Goal: Information Seeking & Learning: Check status

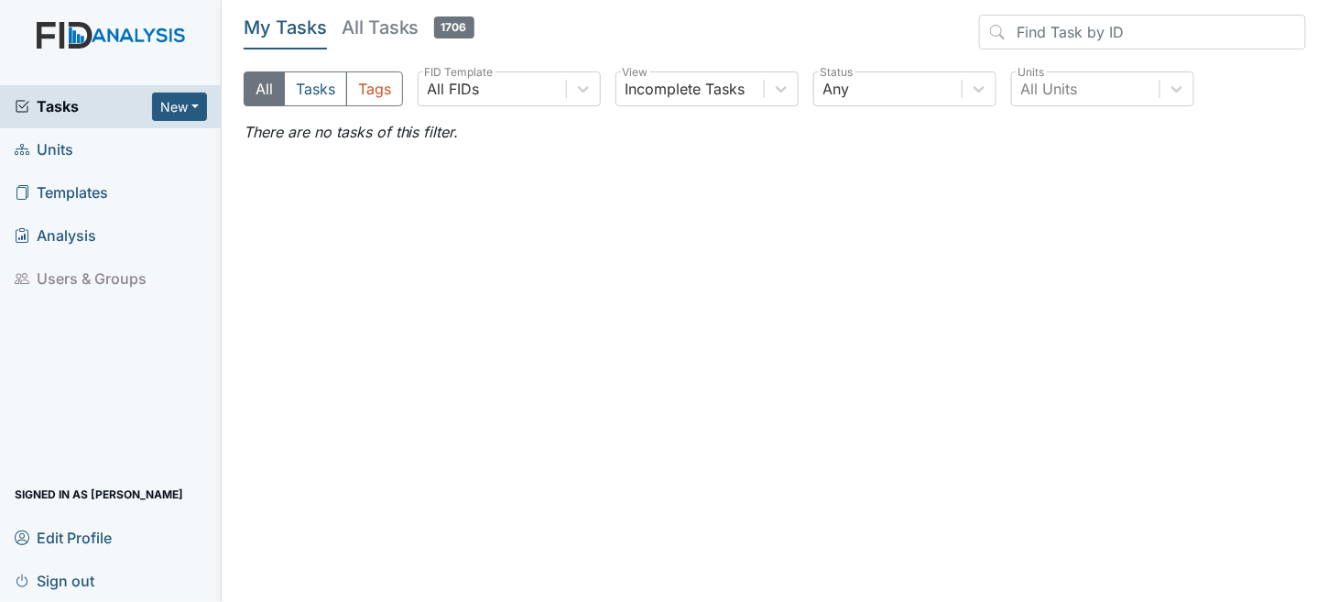
click at [79, 148] on link "Units" at bounding box center [111, 149] width 222 height 43
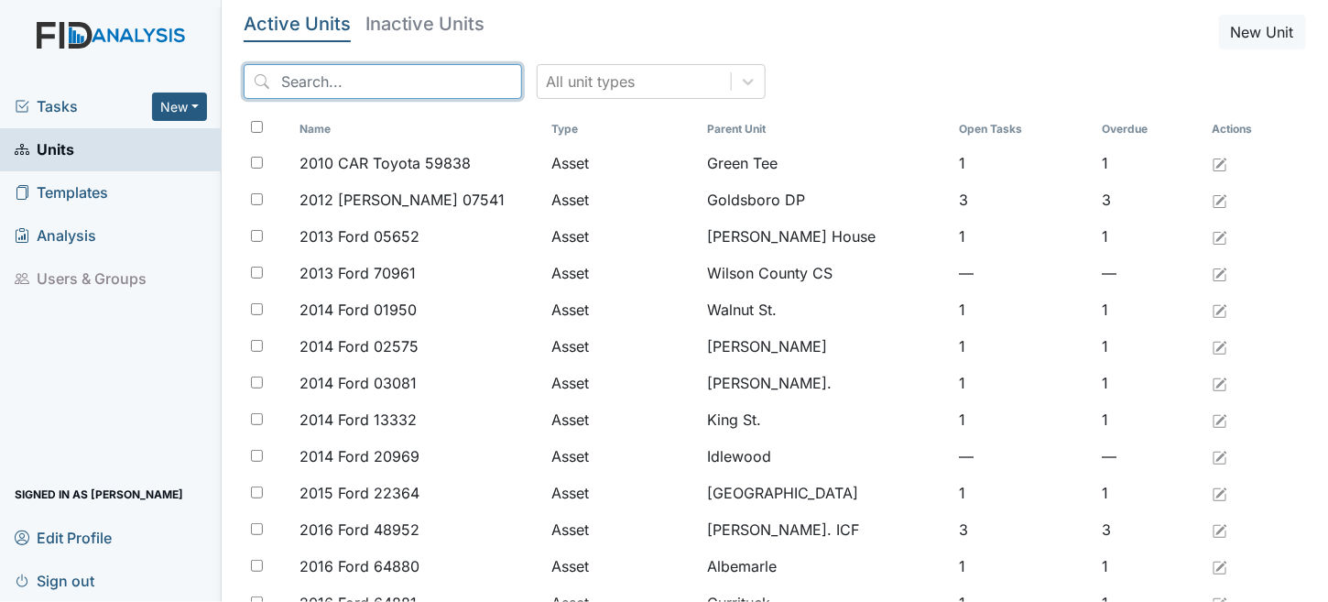
click at [342, 75] on input "search" at bounding box center [383, 81] width 278 height 35
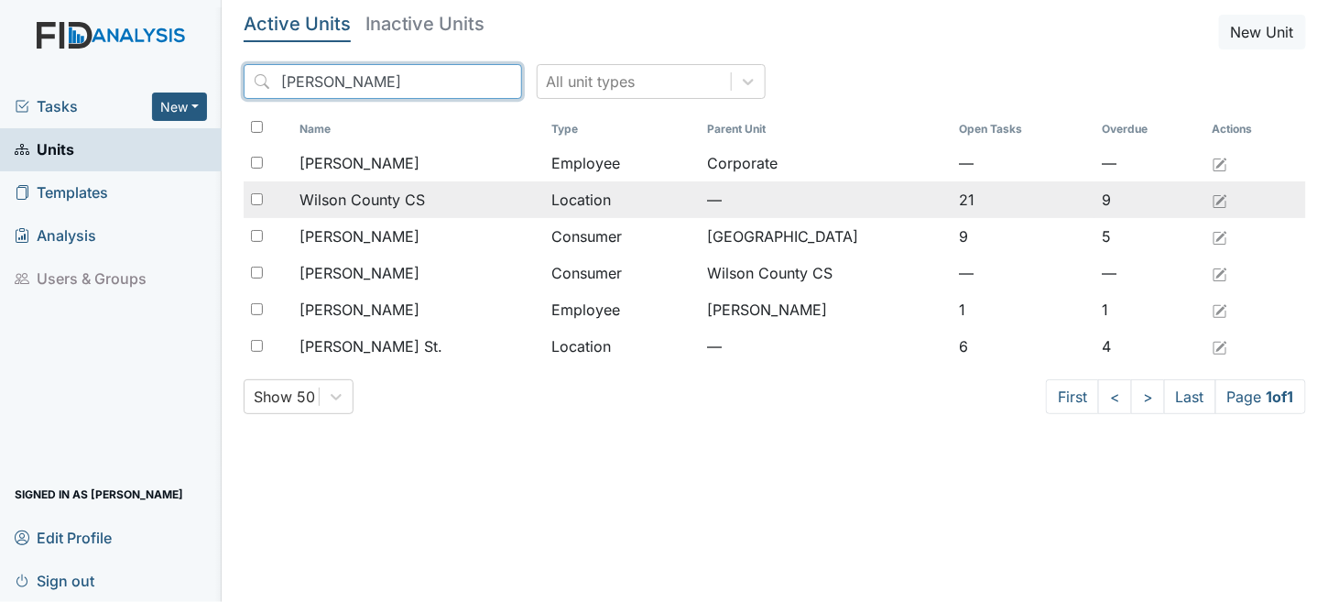
type input "wilson"
click at [407, 190] on span "Wilson County CS" at bounding box center [361, 200] width 125 height 22
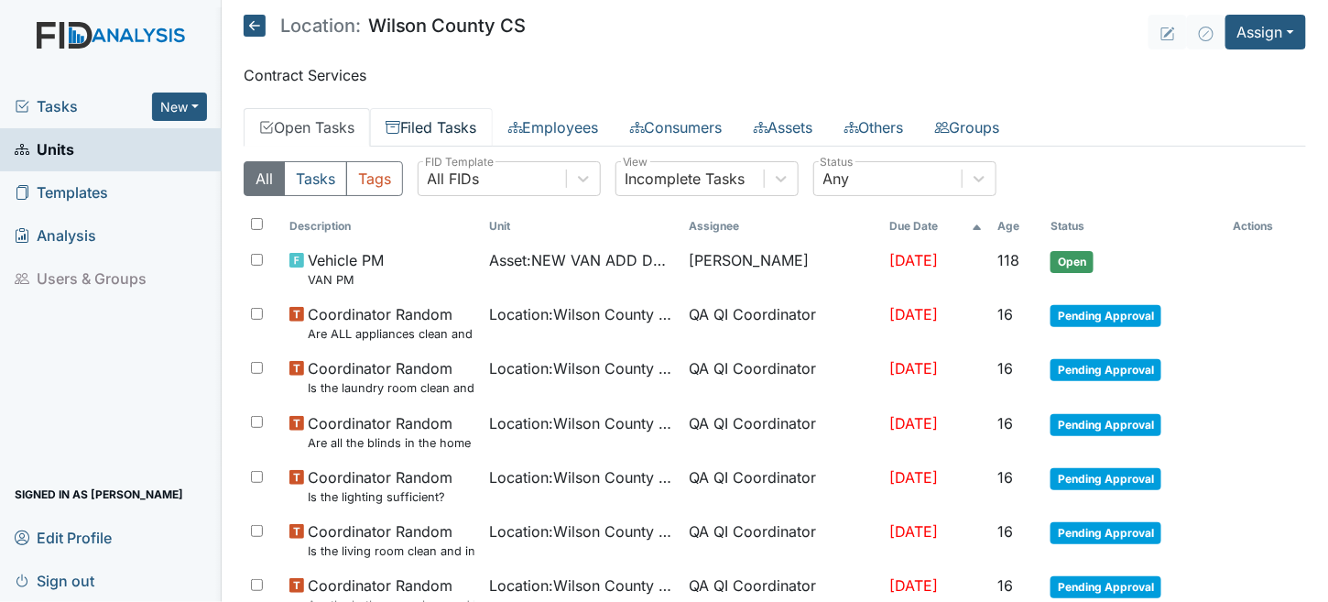
click at [435, 129] on link "Filed Tasks" at bounding box center [431, 127] width 123 height 38
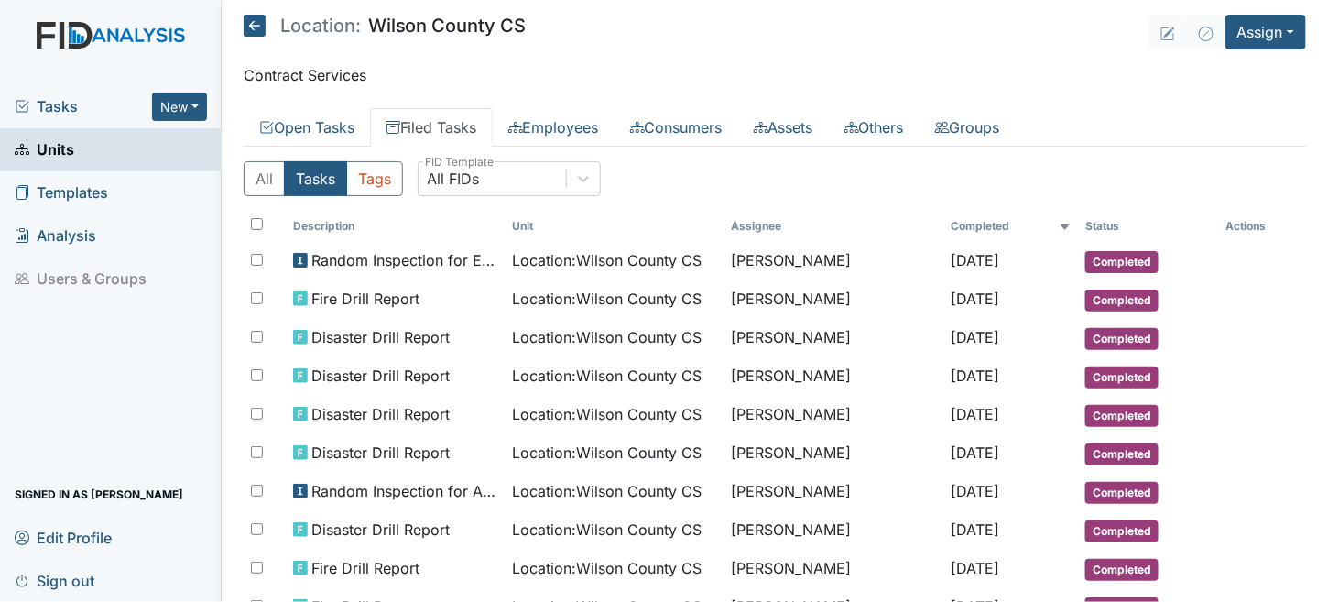
click at [245, 22] on icon at bounding box center [255, 26] width 22 height 22
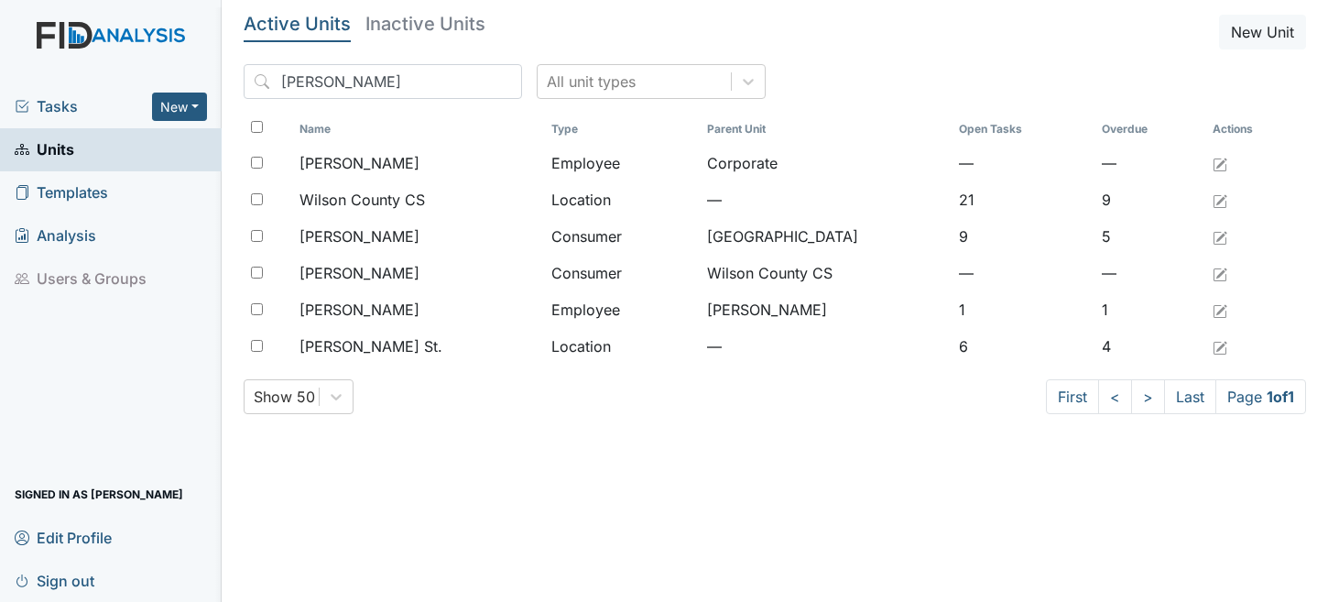
click at [0, 0] on html "Tasks New Form Inspection Document Bundle Units Templates Analysis Users & Grou…" at bounding box center [664, 301] width 1328 height 602
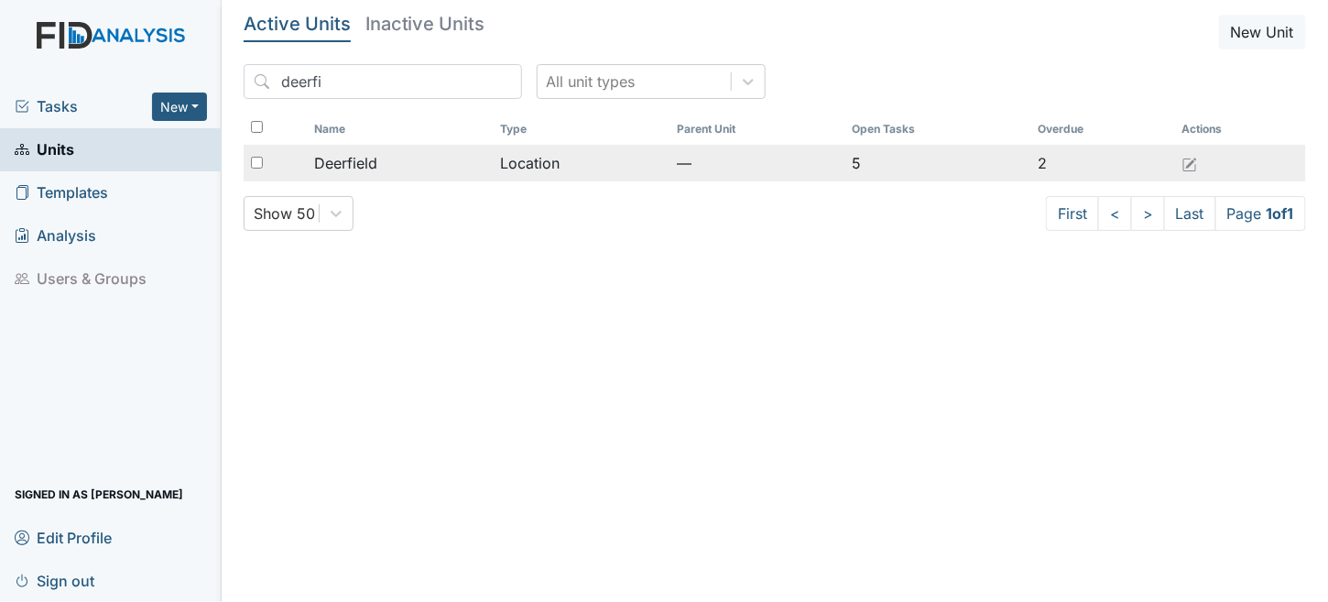
type input "deerfi"
click at [521, 162] on td "Location" at bounding box center [581, 163] width 177 height 37
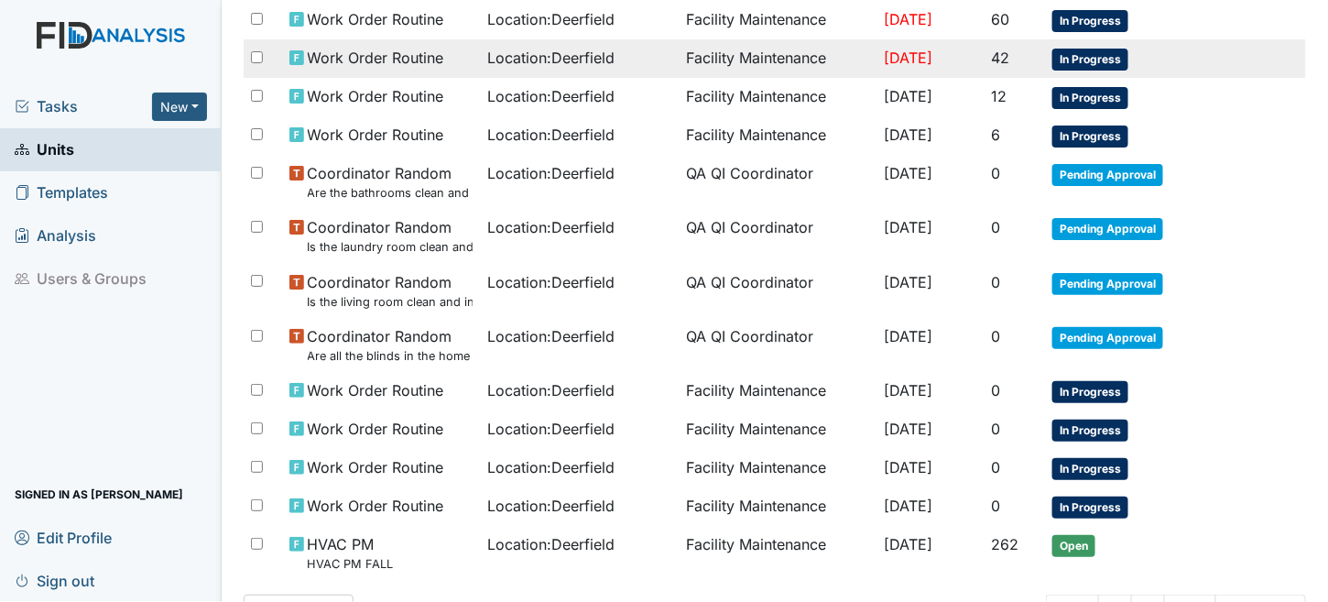
scroll to position [361, 0]
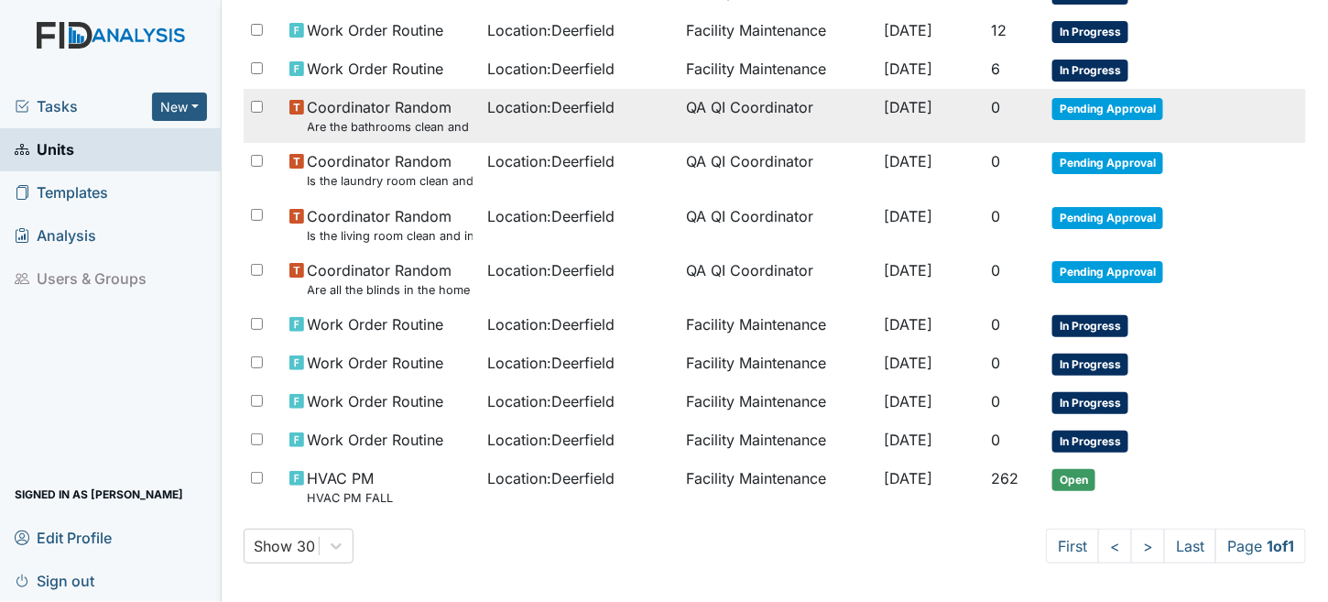
click at [689, 114] on td "QA QI Coordinator" at bounding box center [778, 116] width 199 height 54
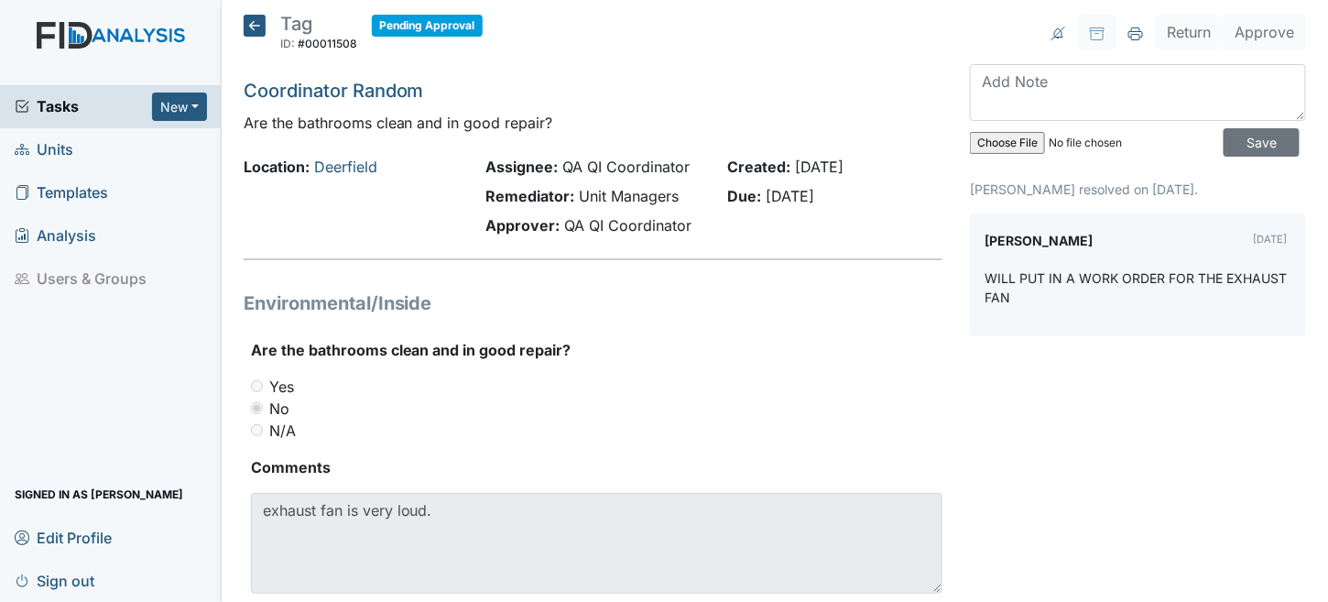
click at [255, 30] on icon at bounding box center [255, 26] width 22 height 22
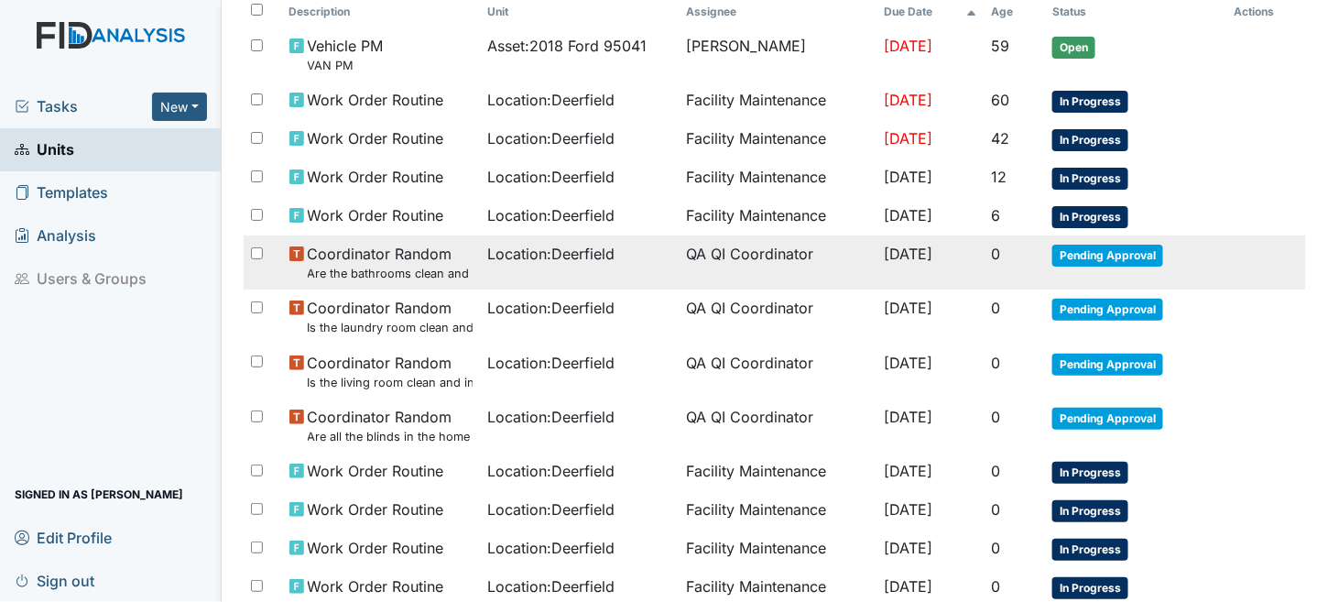
scroll to position [275, 0]
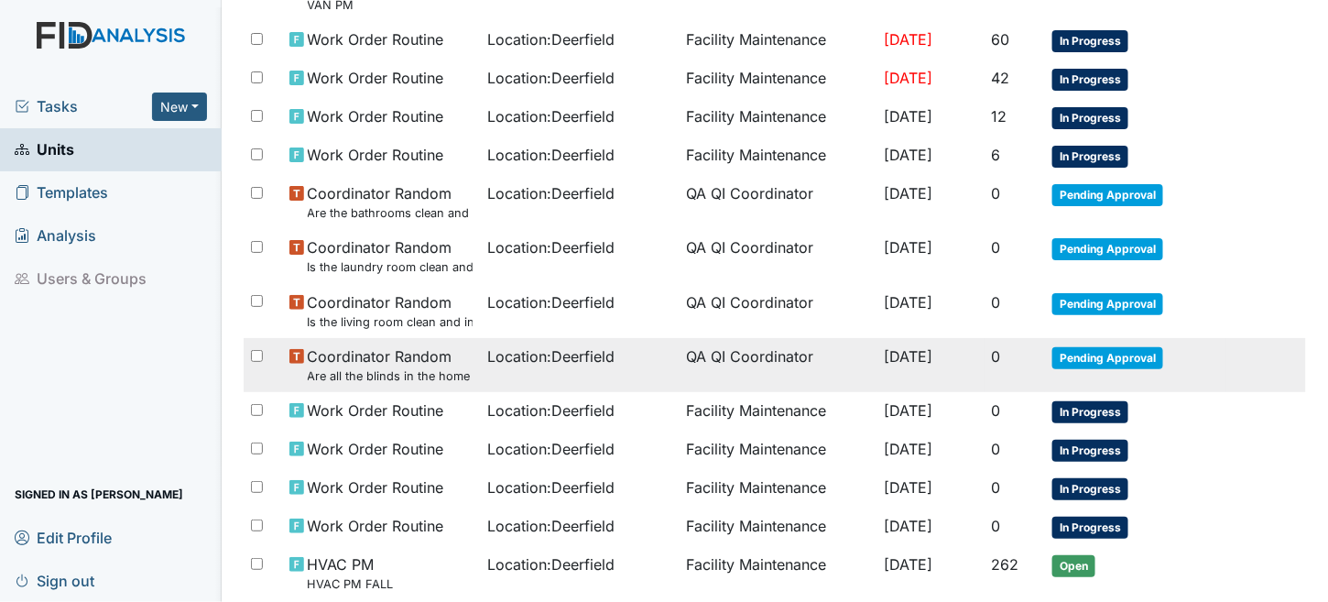
click at [648, 348] on td "Location : Deerfield" at bounding box center [579, 365] width 199 height 54
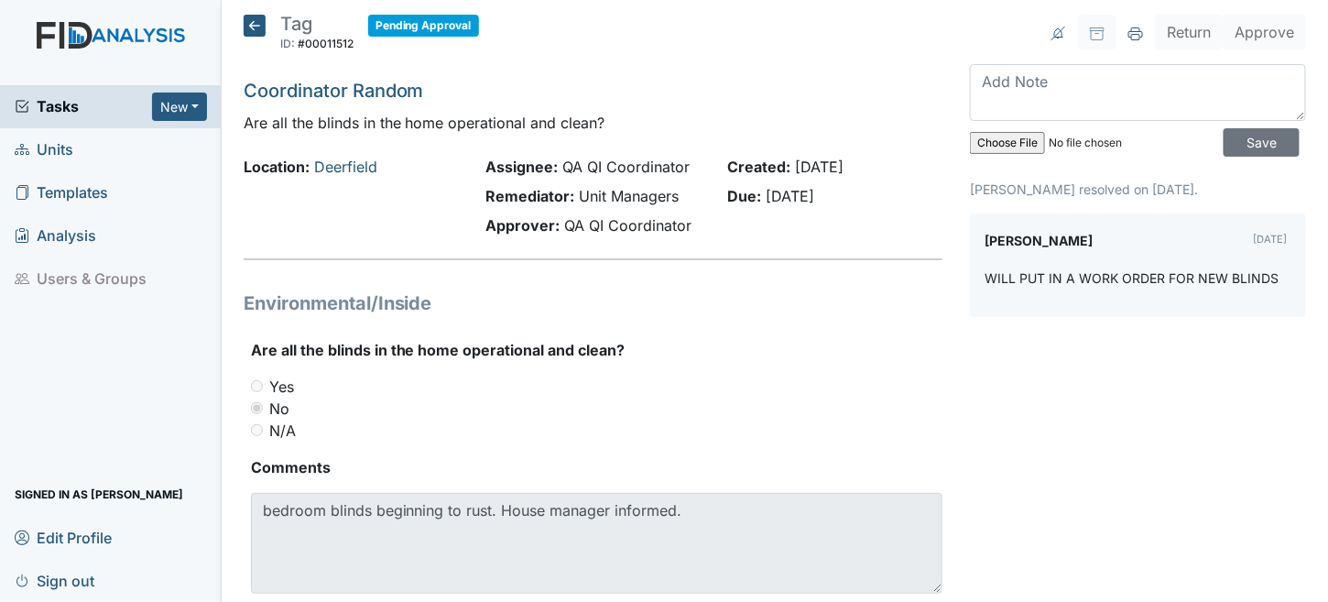
click at [244, 33] on icon at bounding box center [255, 26] width 22 height 22
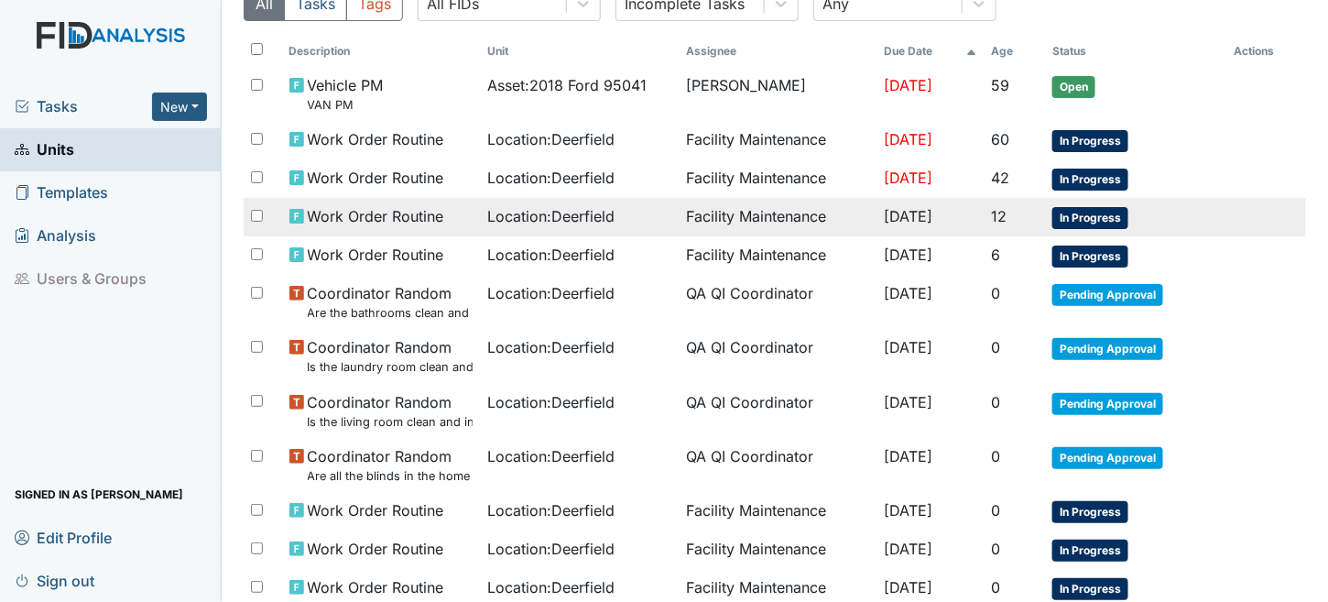
scroll to position [270, 0]
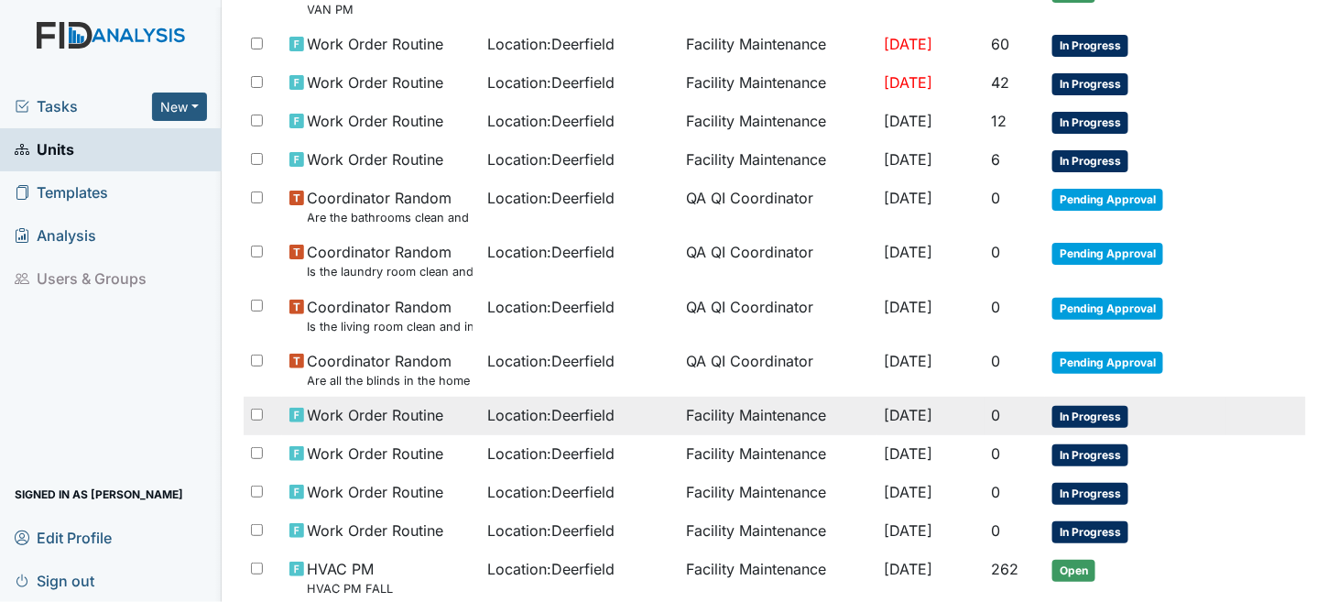
click at [974, 405] on td "[DATE]" at bounding box center [930, 416] width 107 height 38
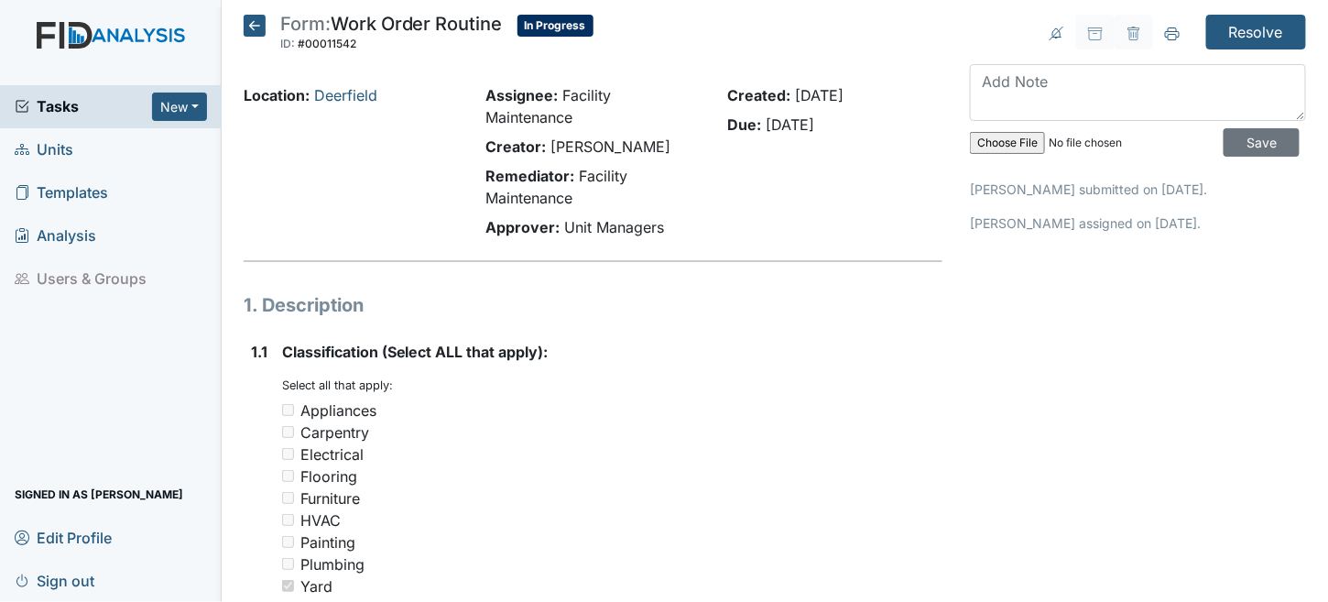
click at [254, 20] on icon at bounding box center [255, 26] width 22 height 22
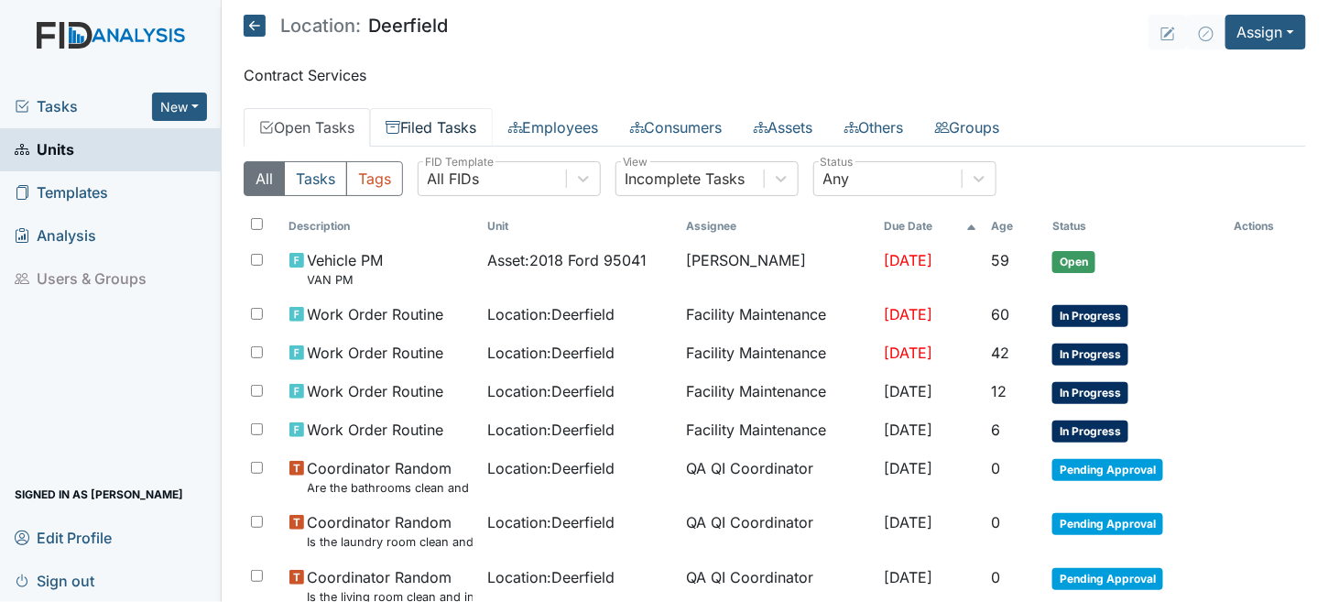
click at [463, 120] on link "Filed Tasks" at bounding box center [431, 127] width 123 height 38
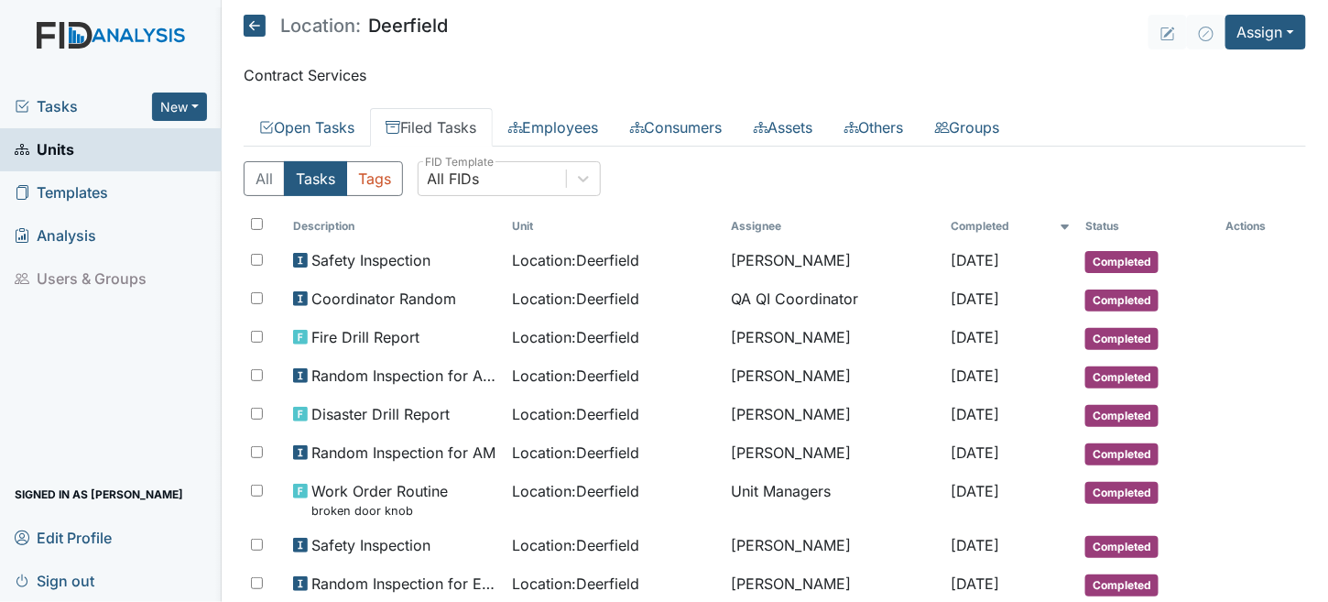
click at [256, 21] on icon at bounding box center [255, 26] width 22 height 22
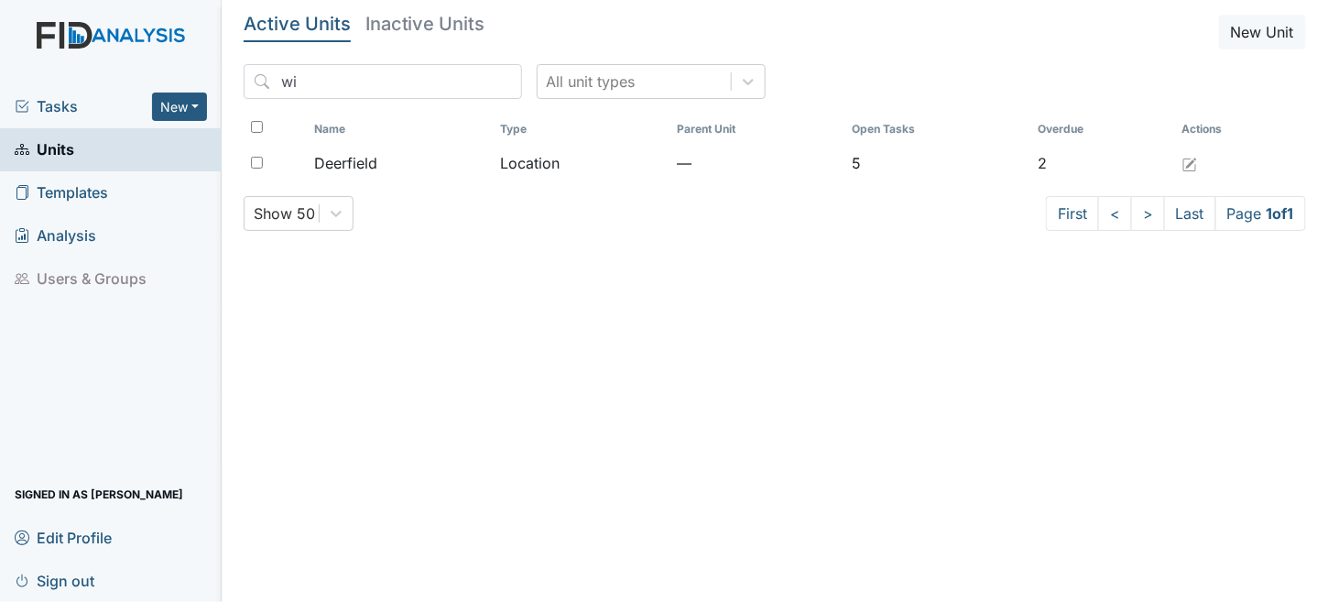
type input "w"
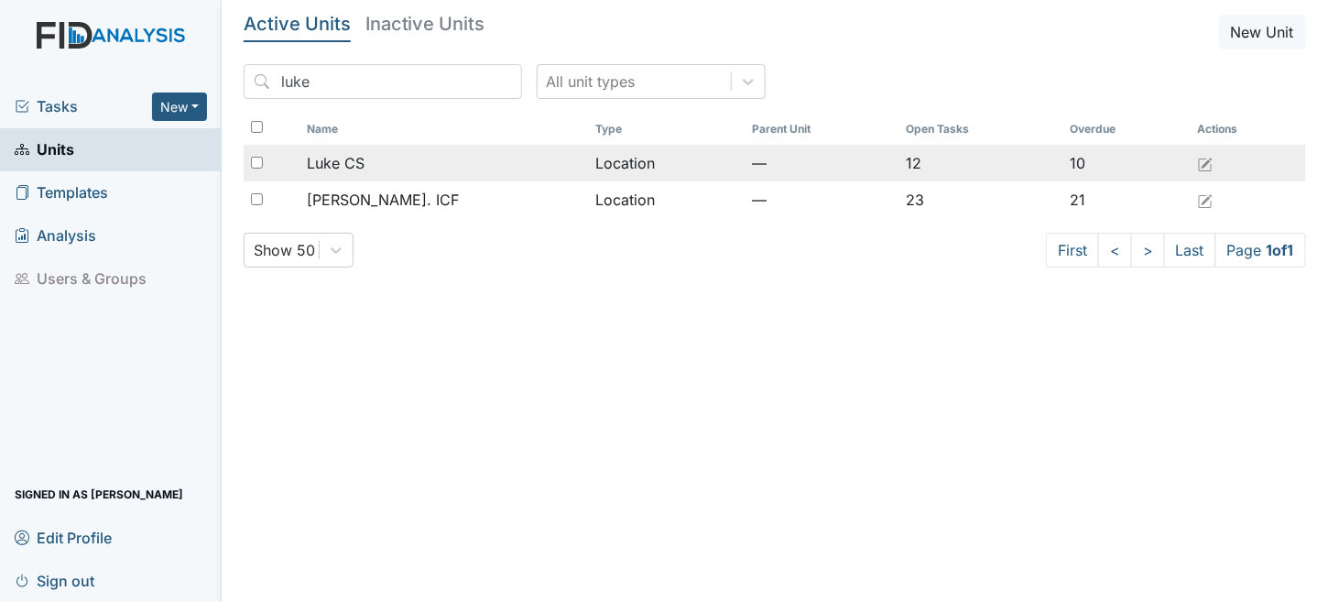
type input "luke"
click at [744, 151] on td "—" at bounding box center [821, 163] width 154 height 37
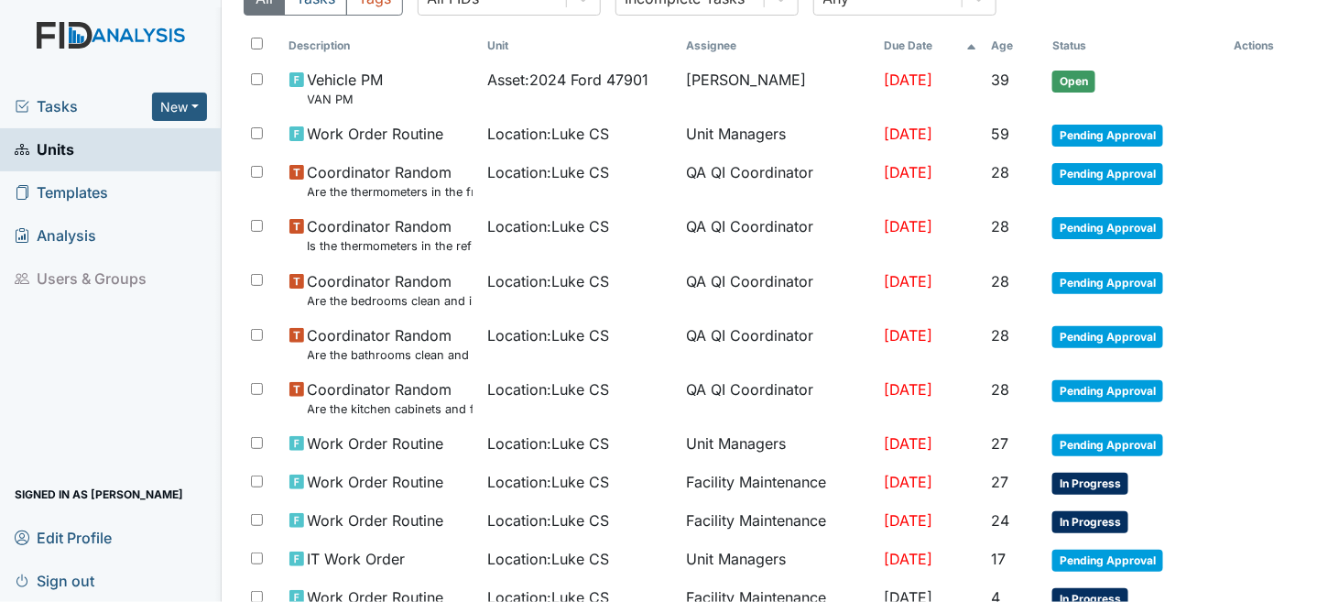
scroll to position [183, 0]
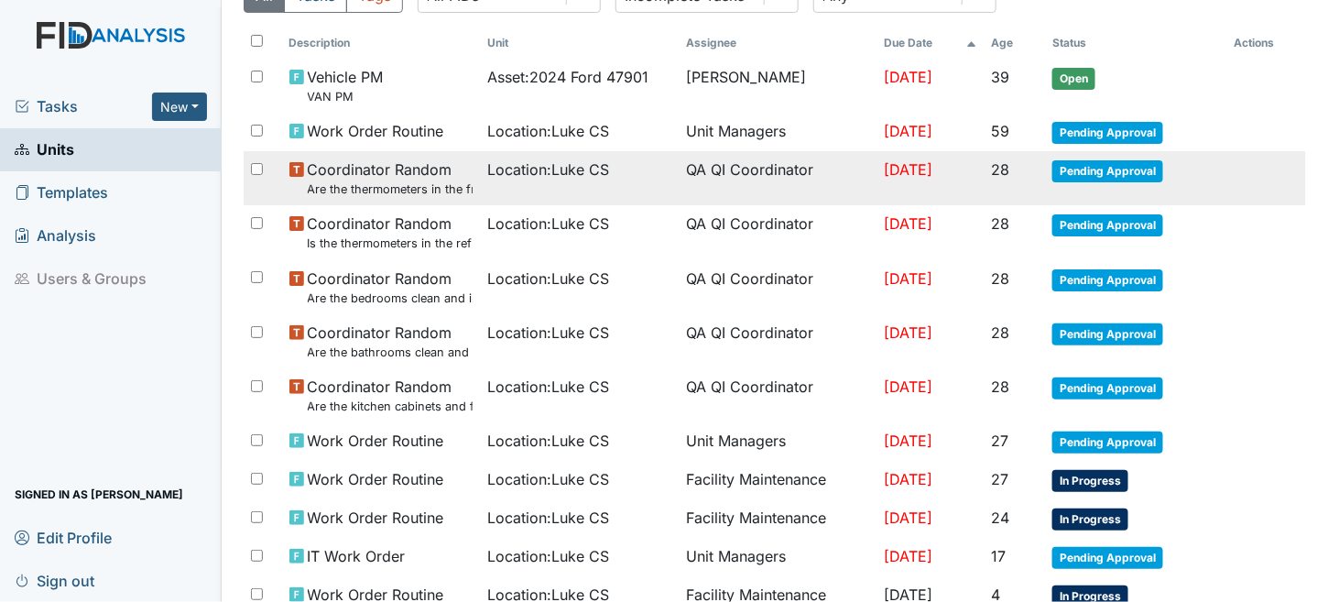
click at [723, 199] on td "QA QI Coordinator" at bounding box center [778, 178] width 199 height 54
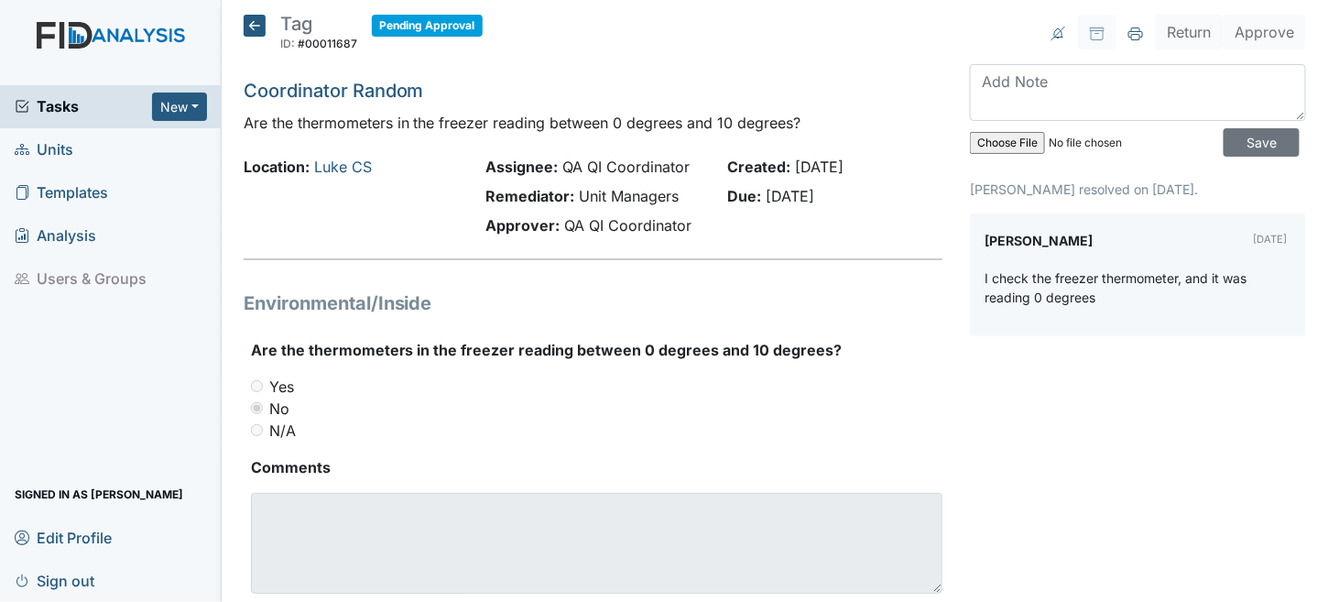
click at [265, 24] on icon at bounding box center [255, 26] width 22 height 22
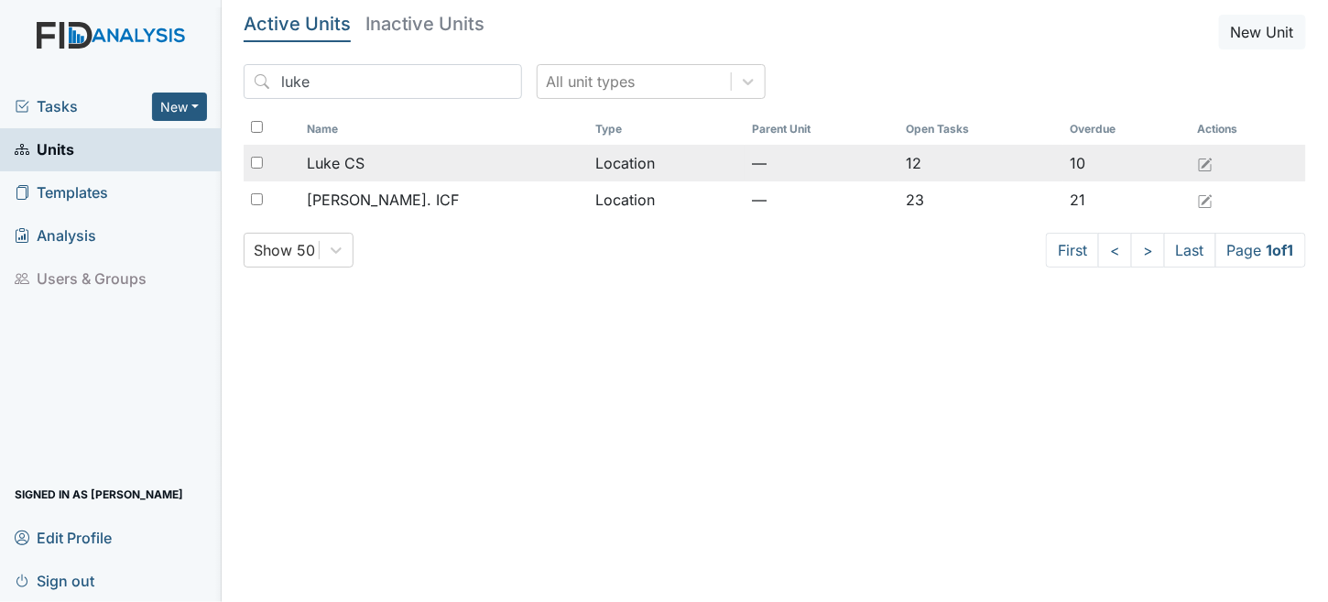
type input "luke"
click at [589, 165] on td "Location" at bounding box center [667, 163] width 157 height 37
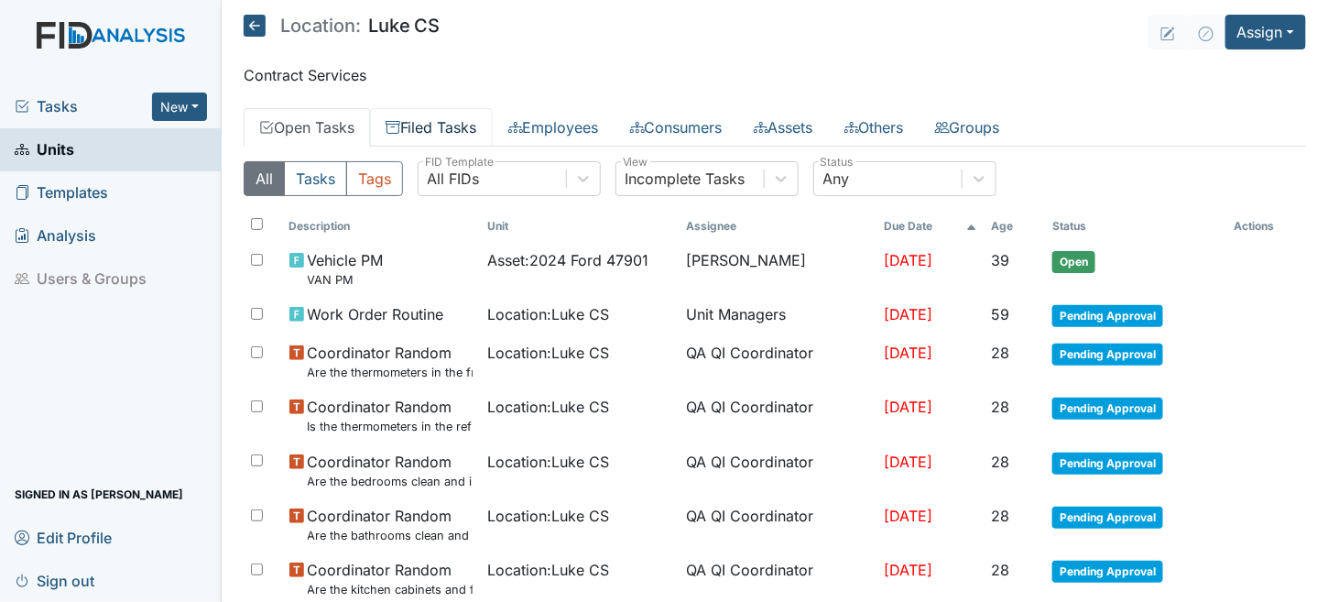
click at [440, 127] on link "Filed Tasks" at bounding box center [431, 127] width 123 height 38
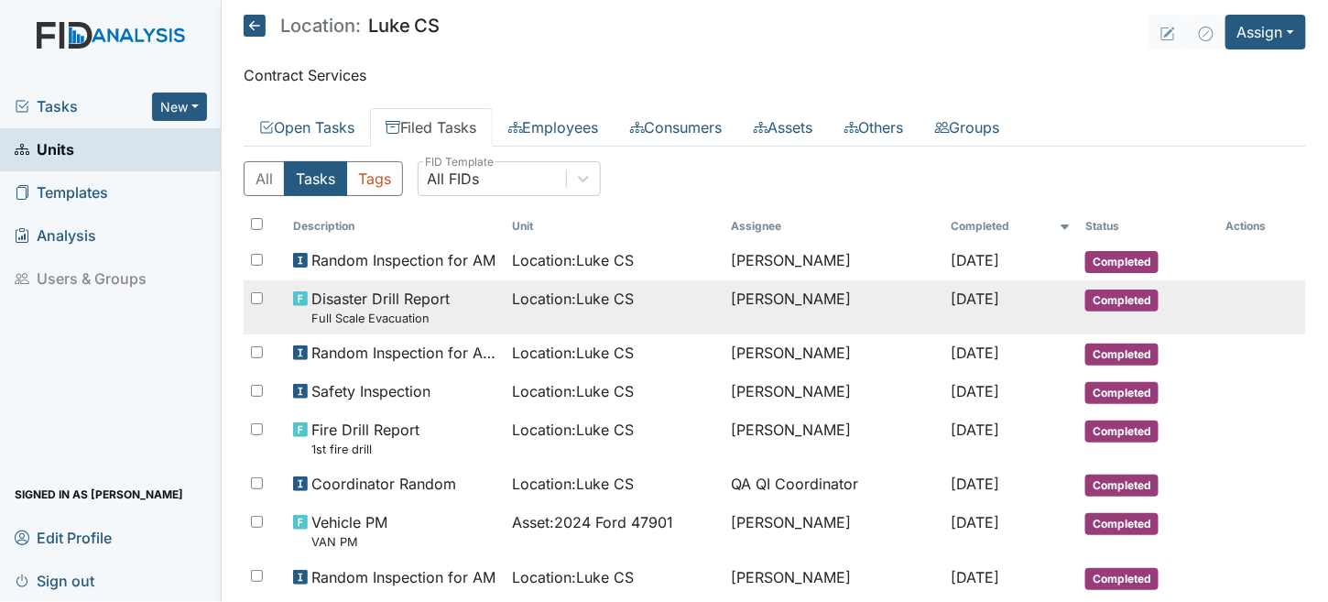
click at [418, 304] on span "Disaster Drill Report Full Scale Evacuation" at bounding box center [380, 307] width 138 height 39
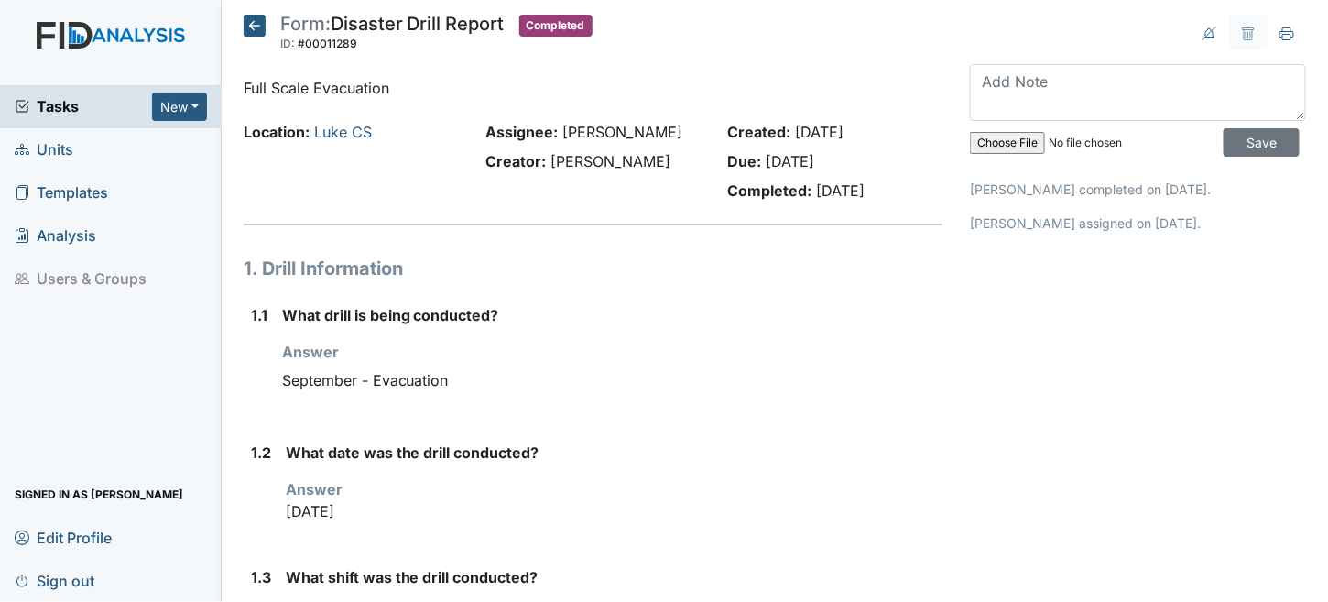
click at [246, 20] on icon at bounding box center [255, 26] width 22 height 22
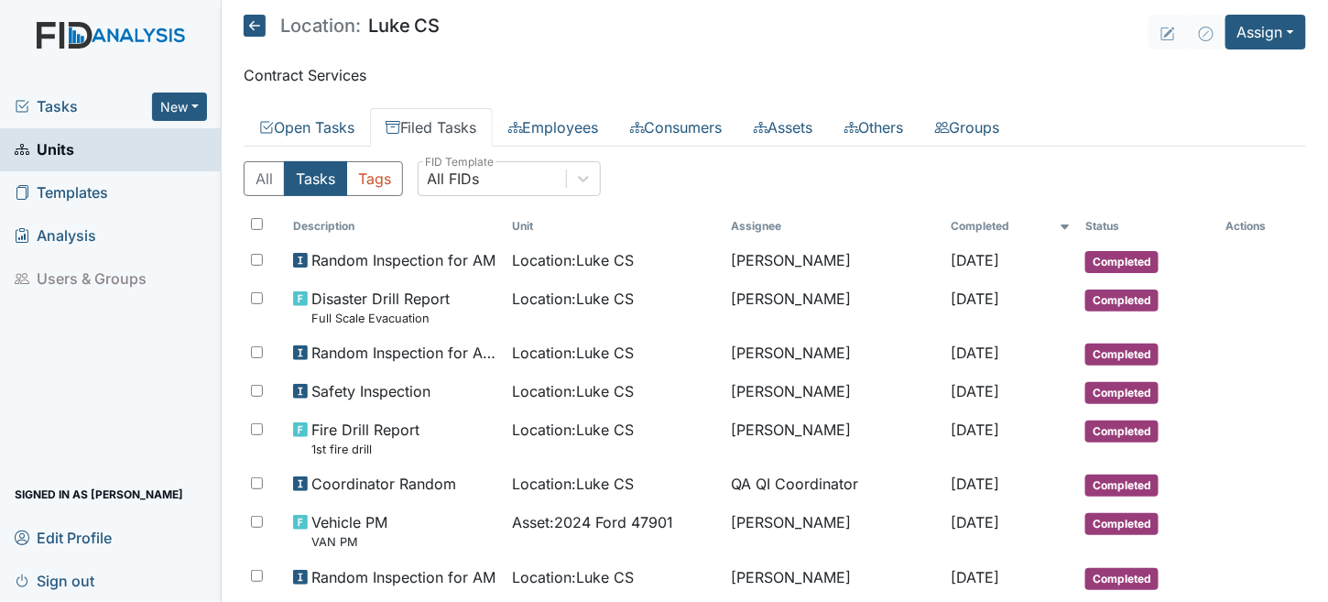
click at [255, 24] on icon at bounding box center [255, 26] width 22 height 22
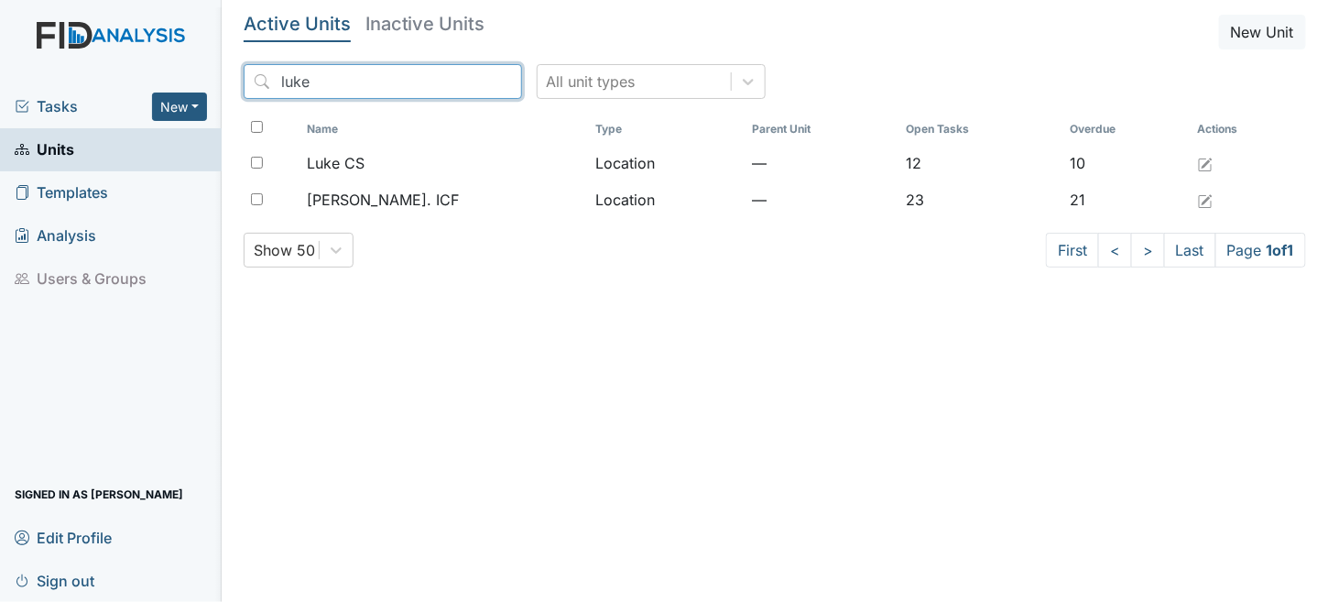
drag, startPoint x: 369, startPoint y: 73, endPoint x: 1, endPoint y: 71, distance: 368.1
click at [0, 71] on div "Tasks New Form Inspection Document Bundle Units Templates Analysis Users & Grou…" at bounding box center [664, 301] width 1328 height 602
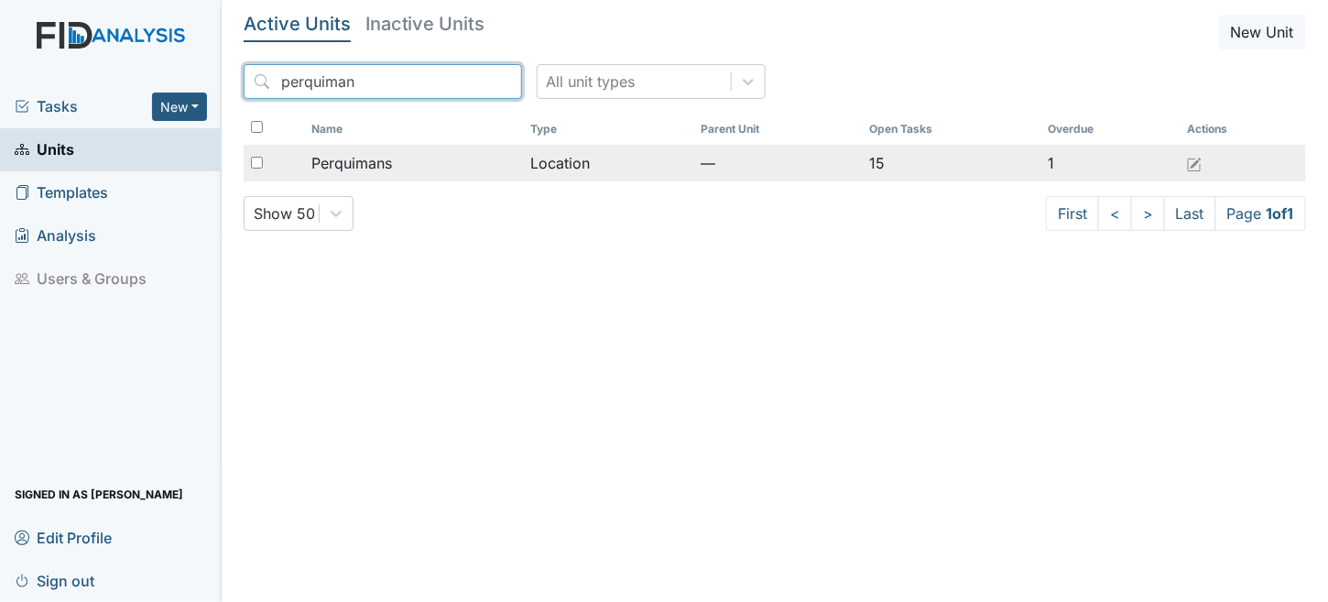
type input "perquiman"
click at [518, 168] on td "Perquimans" at bounding box center [413, 163] width 219 height 37
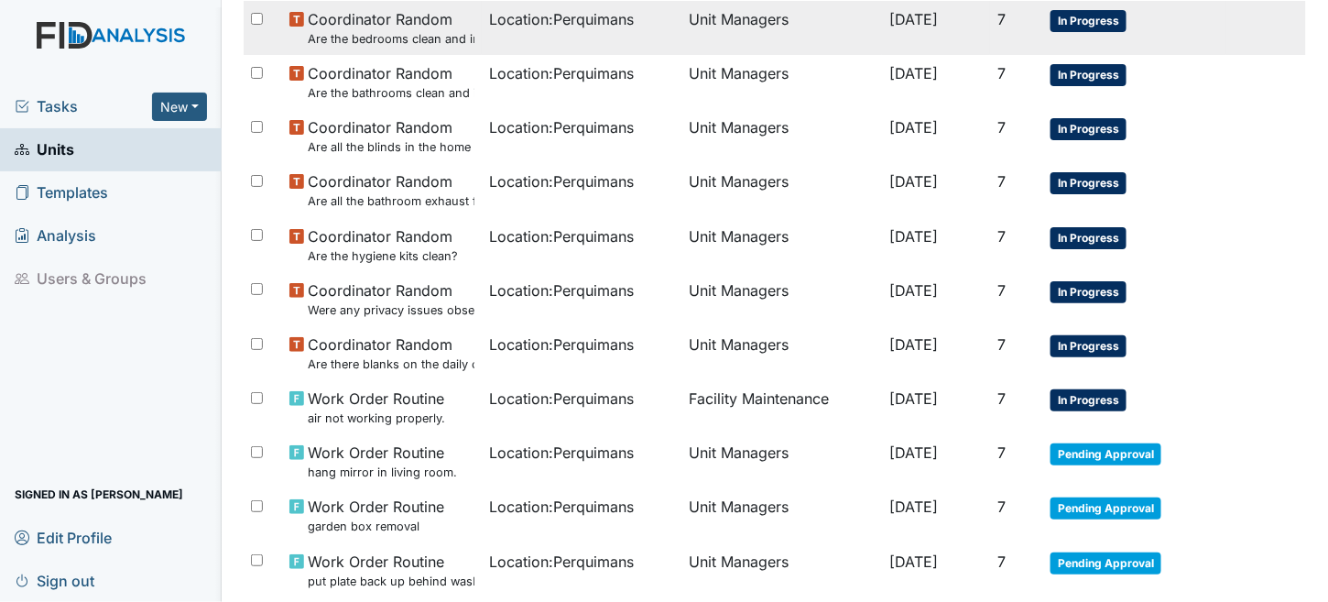
scroll to position [544, 0]
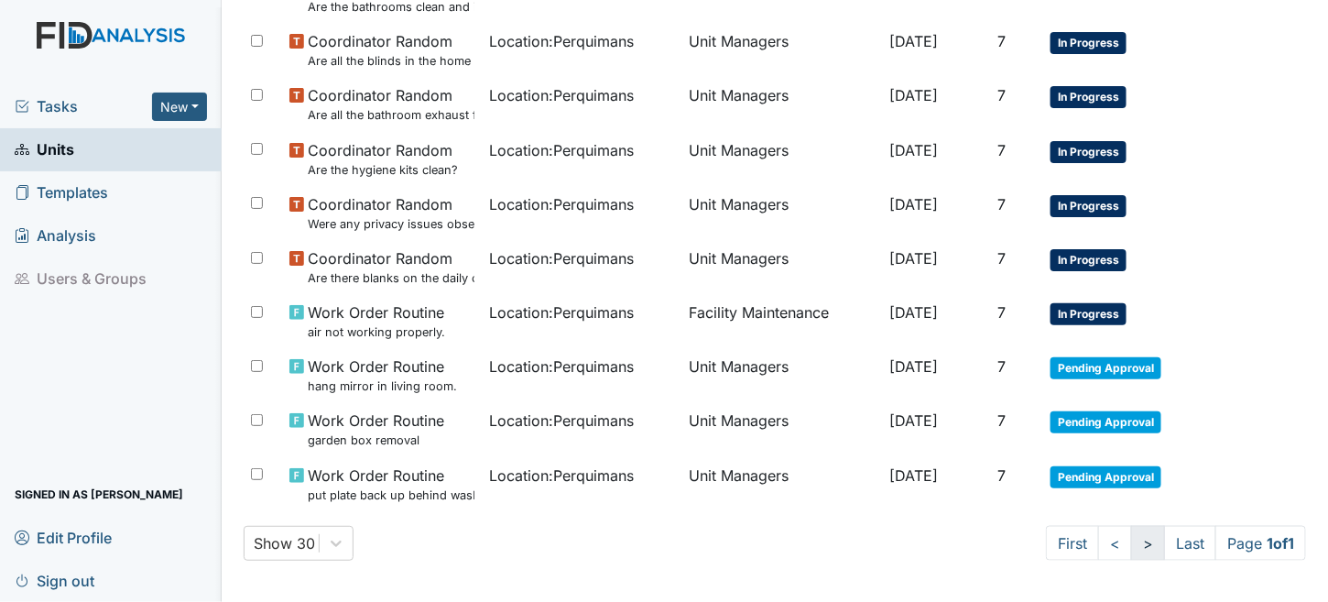
click at [1137, 544] on link ">" at bounding box center [1148, 543] width 34 height 35
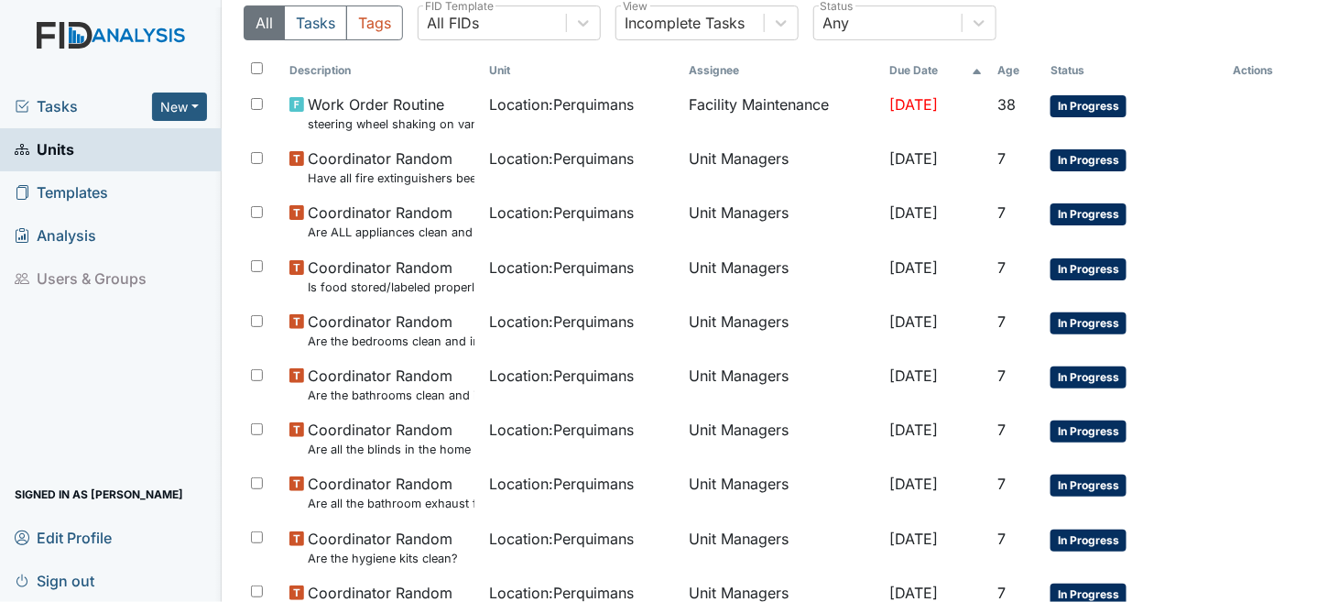
scroll to position [87, 0]
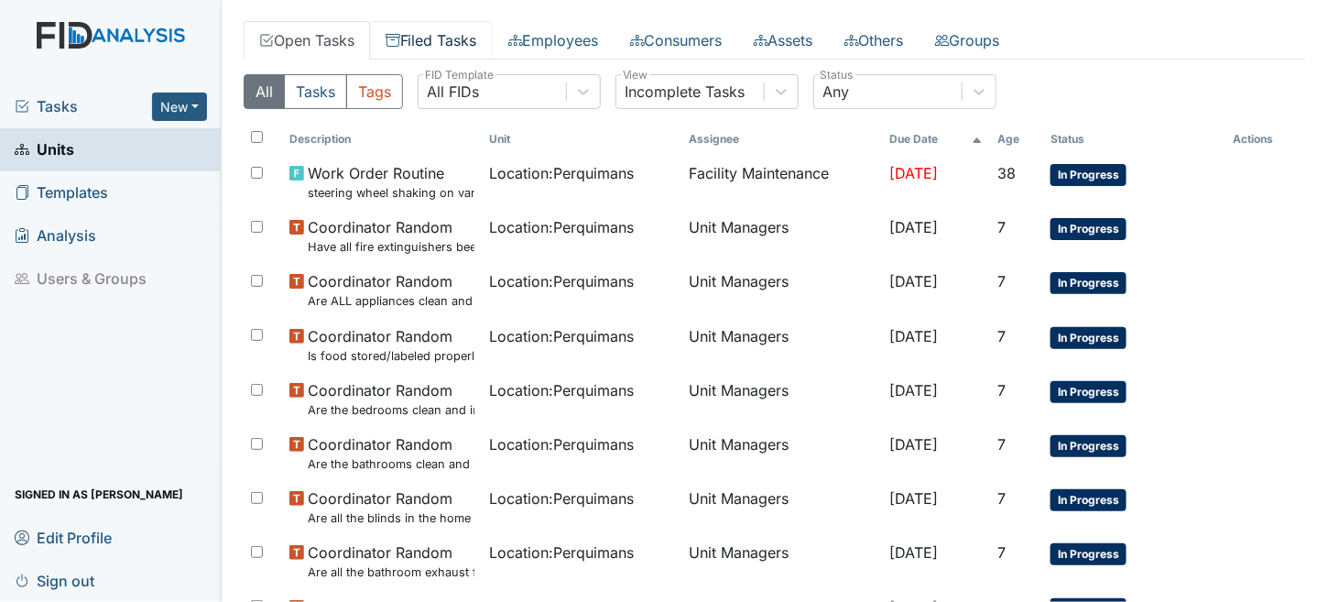
click at [439, 28] on link "Filed Tasks" at bounding box center [431, 40] width 123 height 38
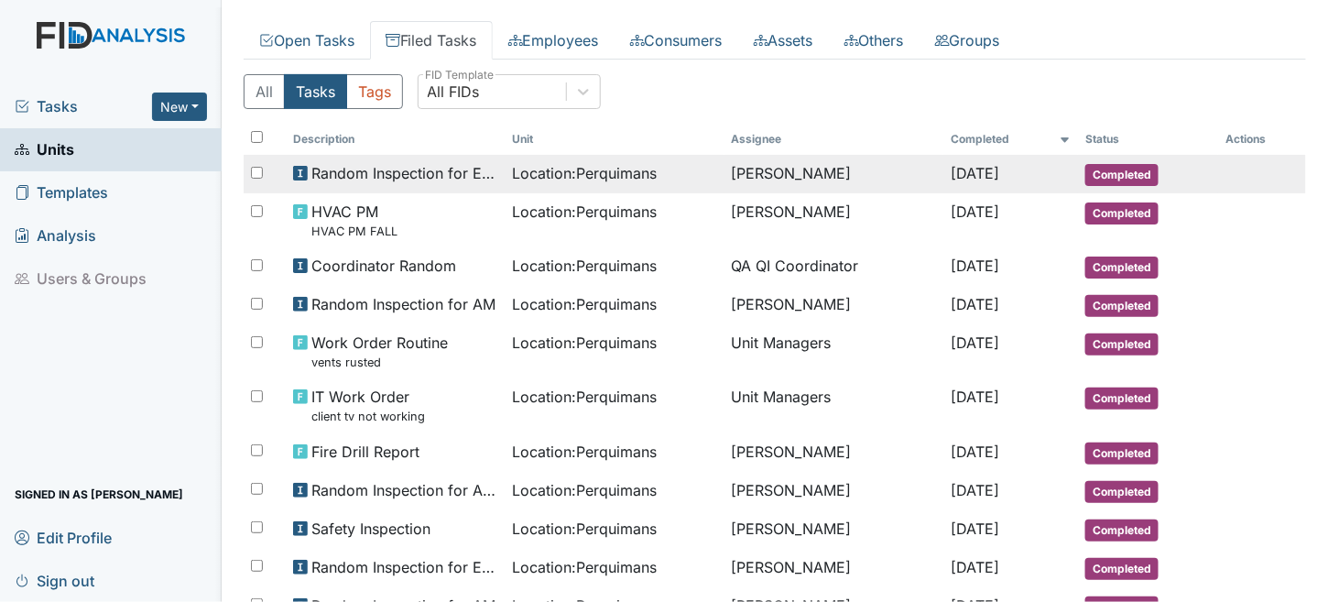
click at [343, 162] on span "Random Inspection for Evening" at bounding box center [404, 173] width 186 height 22
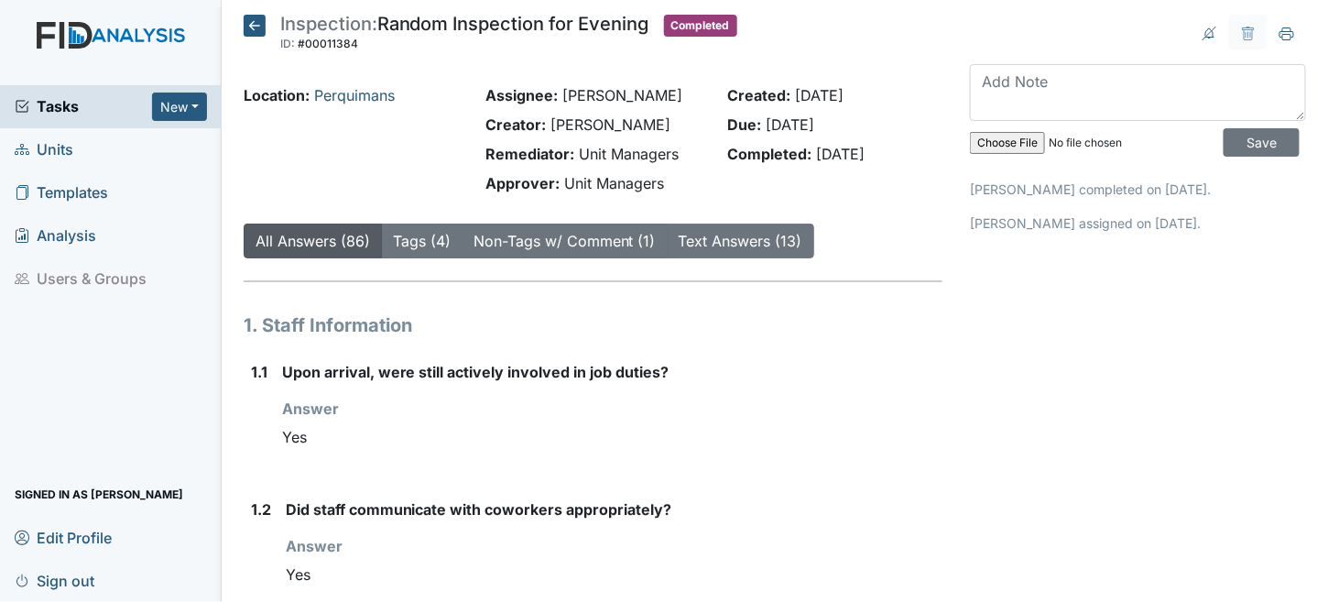
click at [255, 18] on icon at bounding box center [255, 26] width 22 height 22
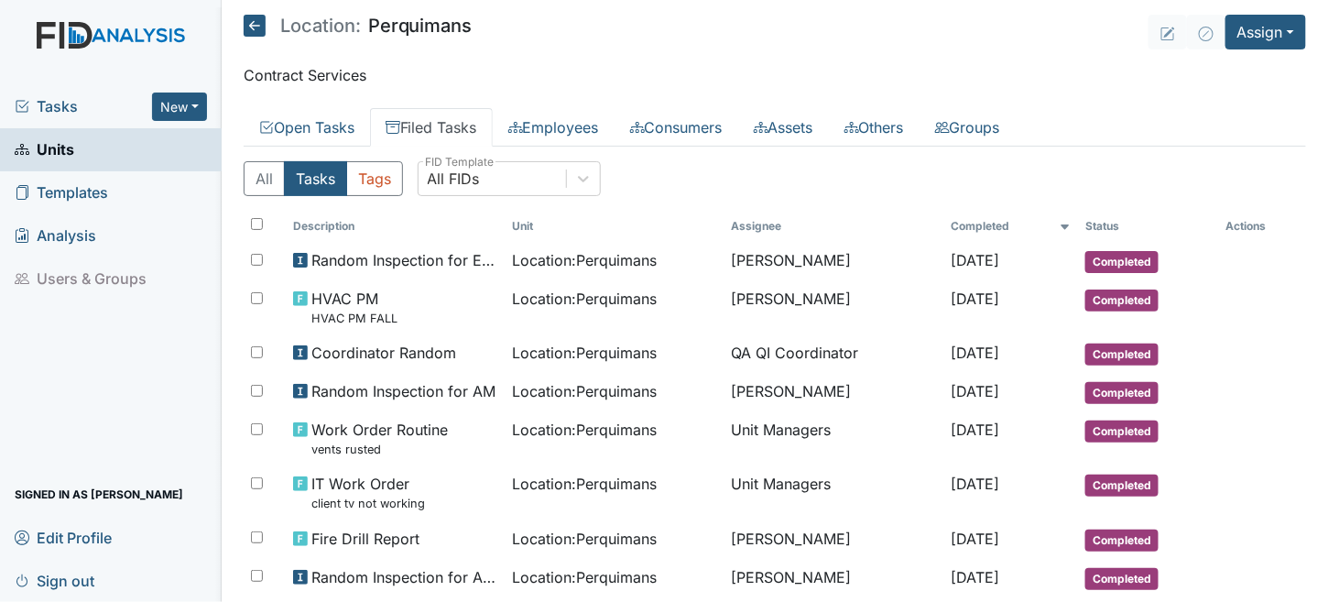
click at [236, 16] on main "Location: [GEOGRAPHIC_DATA] Assign Assign Form Assign Inspection Assign Documen…" at bounding box center [775, 301] width 1106 height 602
click at [244, 16] on icon at bounding box center [255, 26] width 22 height 22
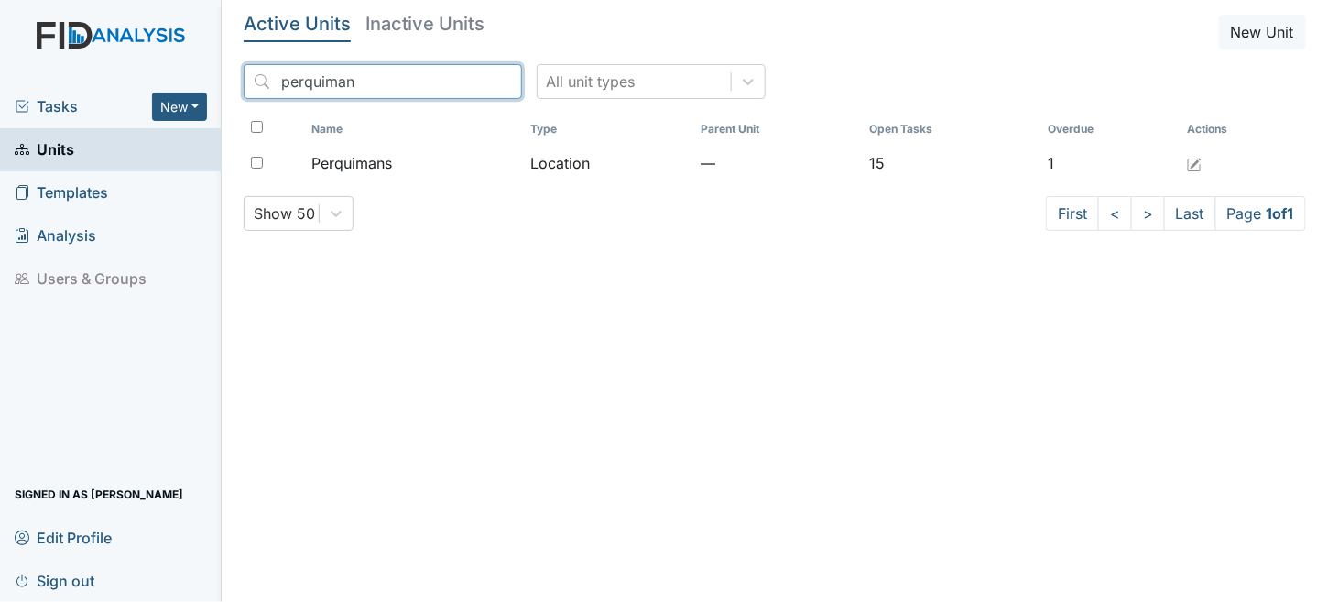
drag, startPoint x: 335, startPoint y: 69, endPoint x: 0, endPoint y: 26, distance: 337.9
click at [0, 26] on div "Tasks New Form Inspection Document Bundle Units Templates Analysis Users & Grou…" at bounding box center [664, 301] width 1328 height 602
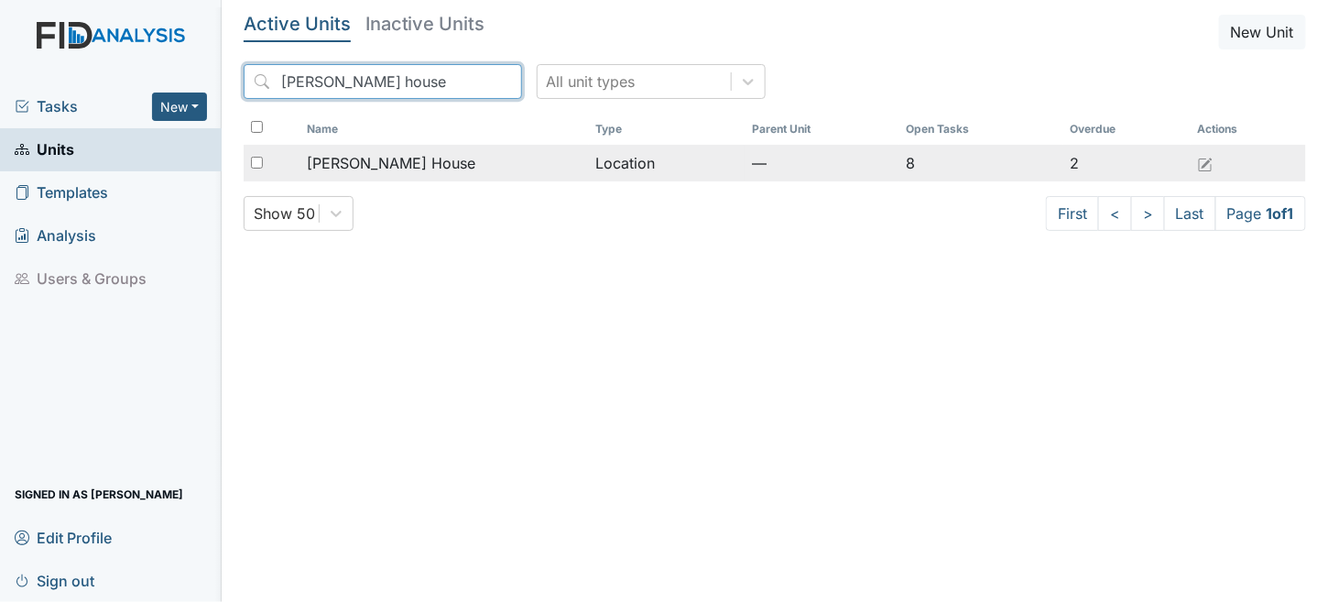
type input "scott house"
click at [589, 154] on td "Location" at bounding box center [667, 163] width 157 height 37
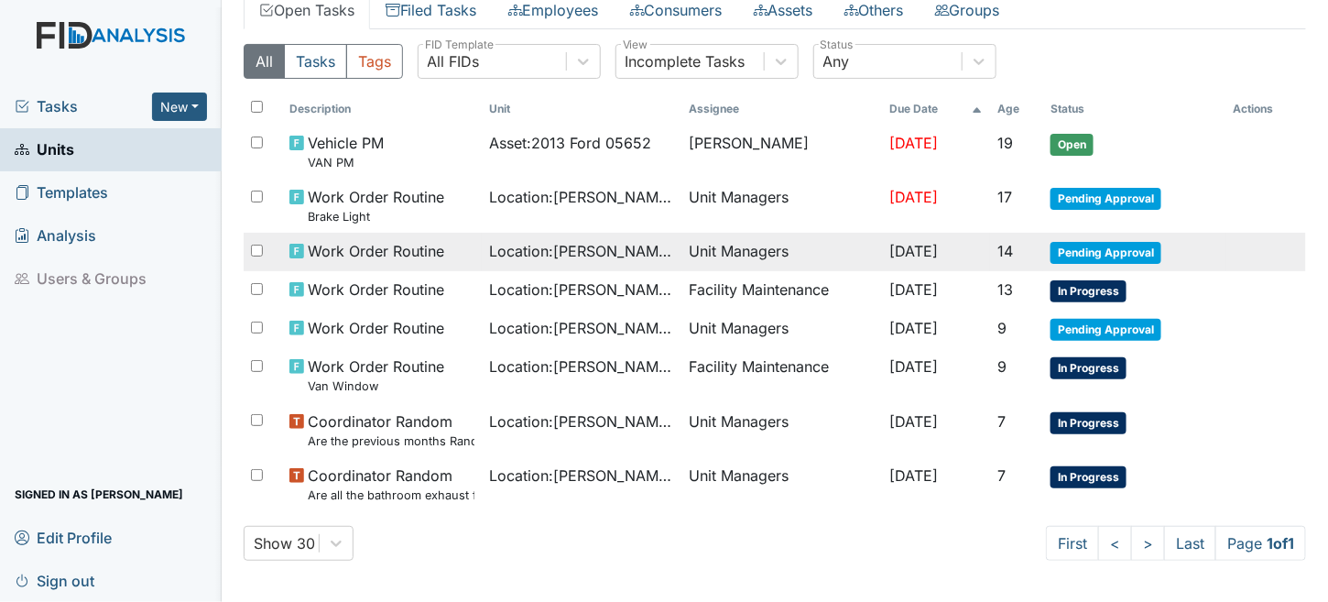
scroll to position [26, 0]
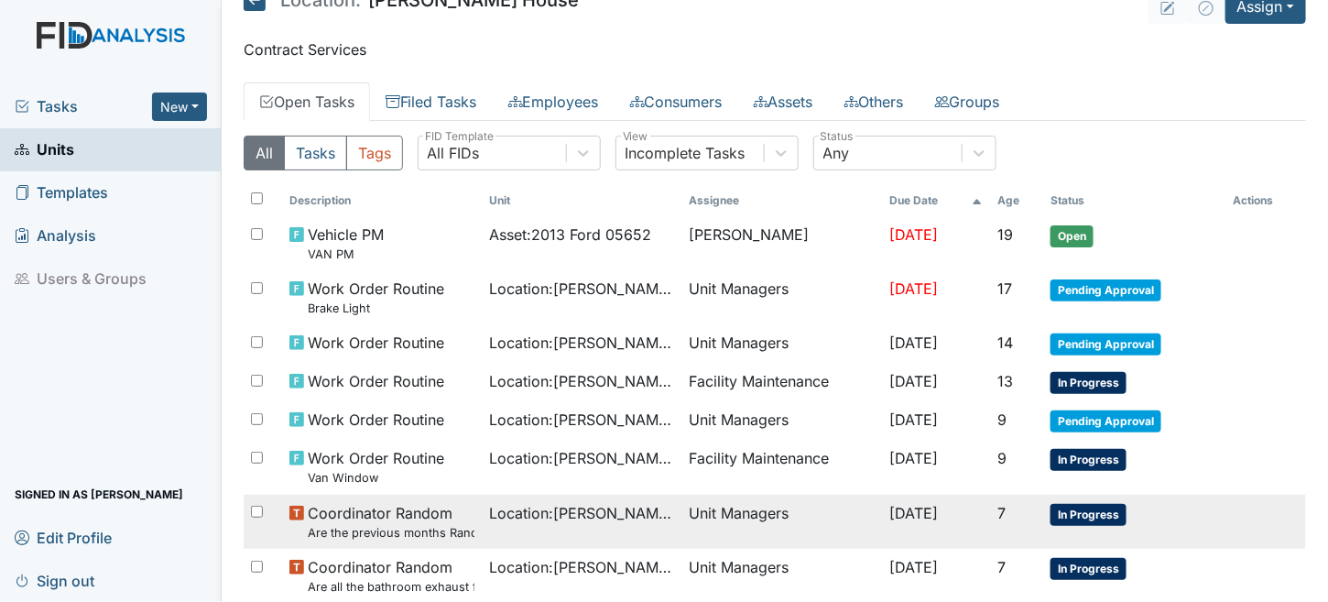
click at [418, 524] on small "Are the previous months Random Inspections completed?" at bounding box center [391, 532] width 167 height 17
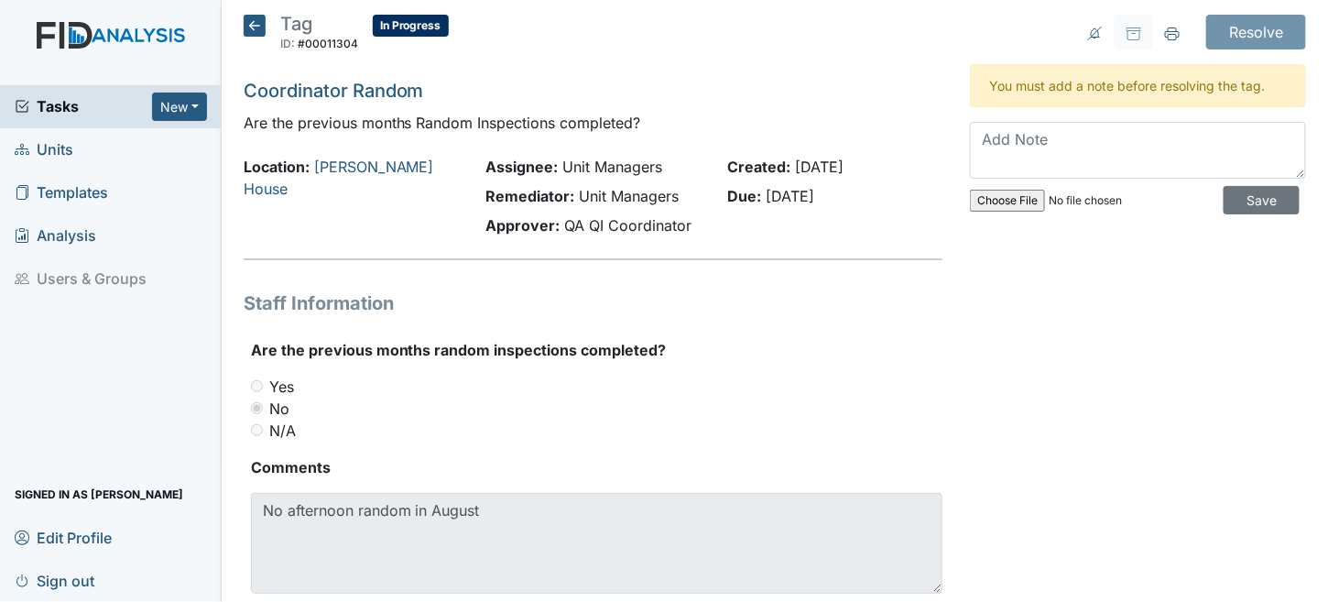
click at [255, 29] on icon at bounding box center [255, 26] width 22 height 22
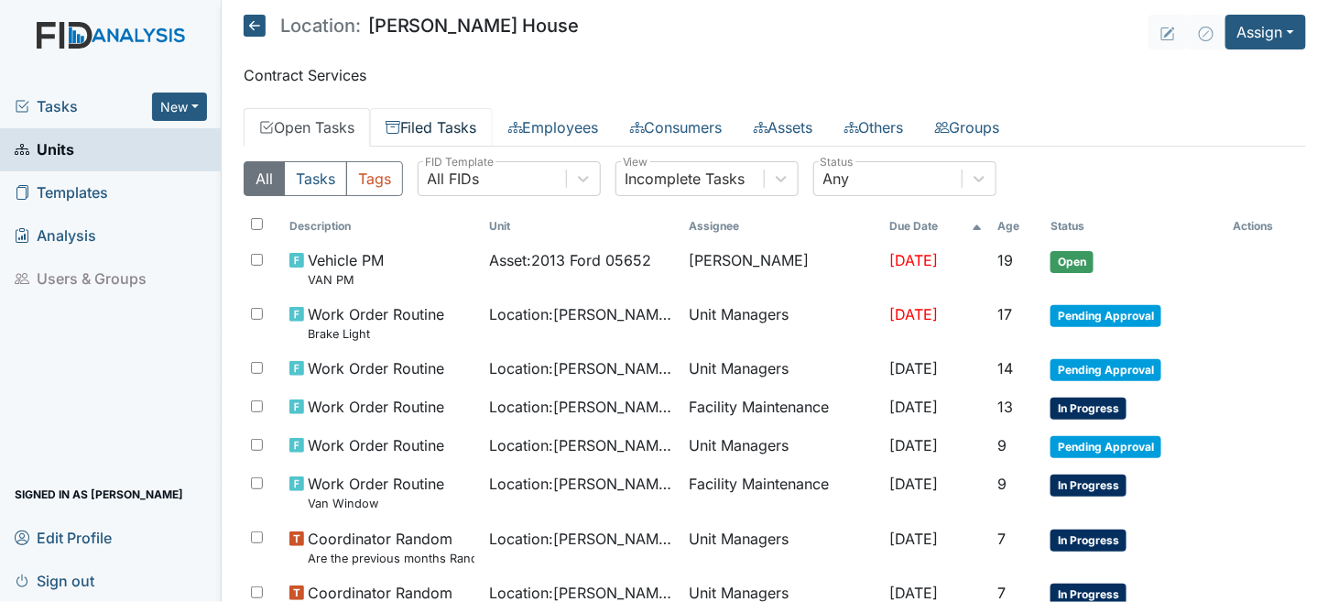
click at [451, 120] on link "Filed Tasks" at bounding box center [431, 127] width 123 height 38
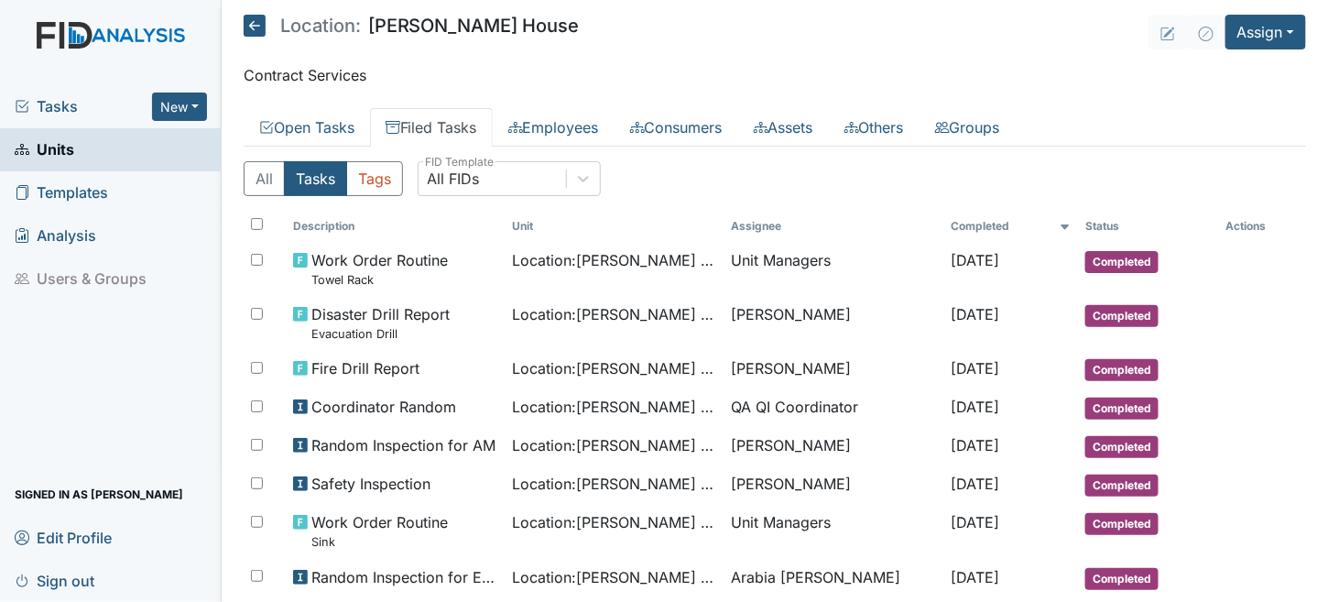
click at [248, 27] on icon at bounding box center [255, 26] width 22 height 22
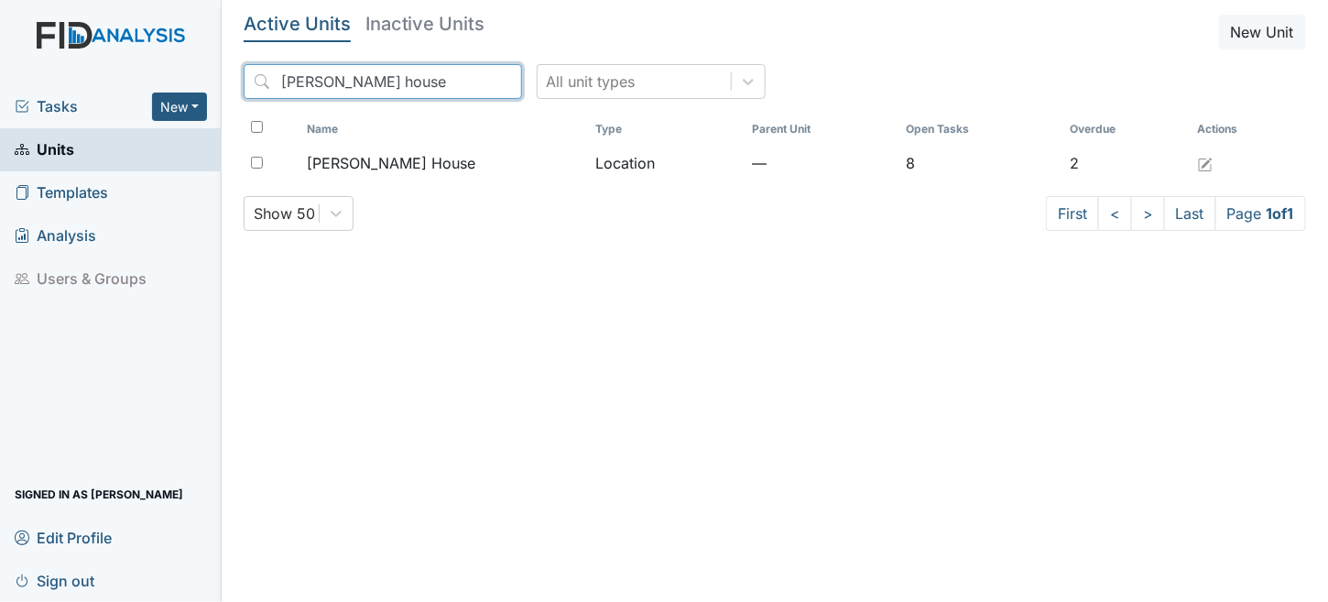
drag, startPoint x: 399, startPoint y: 78, endPoint x: 8, endPoint y: 72, distance: 391.1
drag, startPoint x: 8, startPoint y: 72, endPoint x: 814, endPoint y: 351, distance: 852.6
click at [845, 384] on main "Active Units Inactive Units New Unit [PERSON_NAME] house All unit types Name Ty…" at bounding box center [775, 301] width 1106 height 602
drag, startPoint x: 397, startPoint y: 86, endPoint x: 33, endPoint y: 38, distance: 367.7
click at [32, 38] on div "Tasks New Form Inspection Document Bundle Units Templates Analysis Users & Grou…" at bounding box center [664, 301] width 1328 height 602
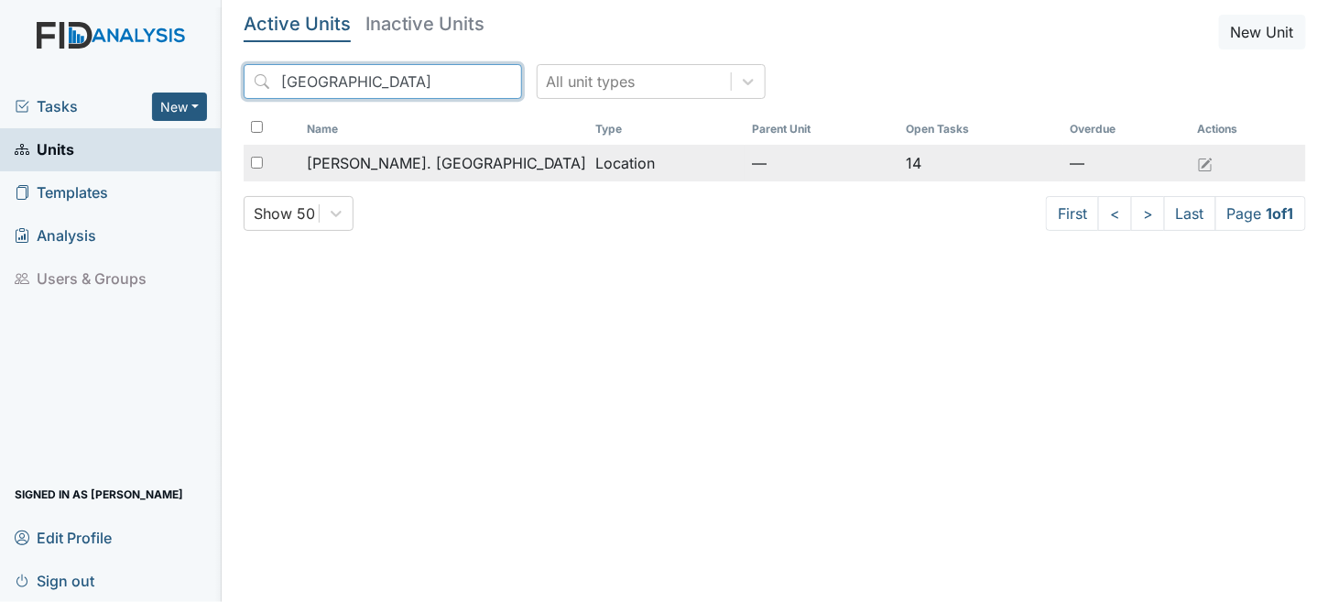
type input "camden"
click at [439, 158] on span "Wickham Rd. Camden" at bounding box center [447, 163] width 280 height 22
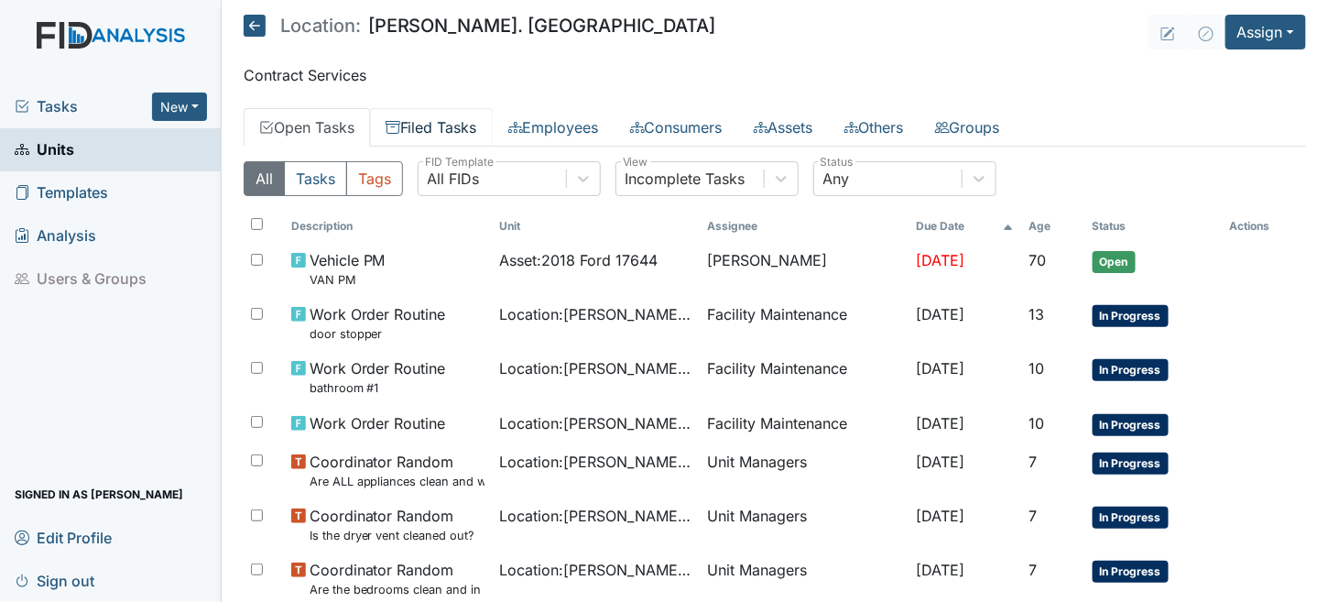
click at [473, 125] on link "Filed Tasks" at bounding box center [431, 127] width 123 height 38
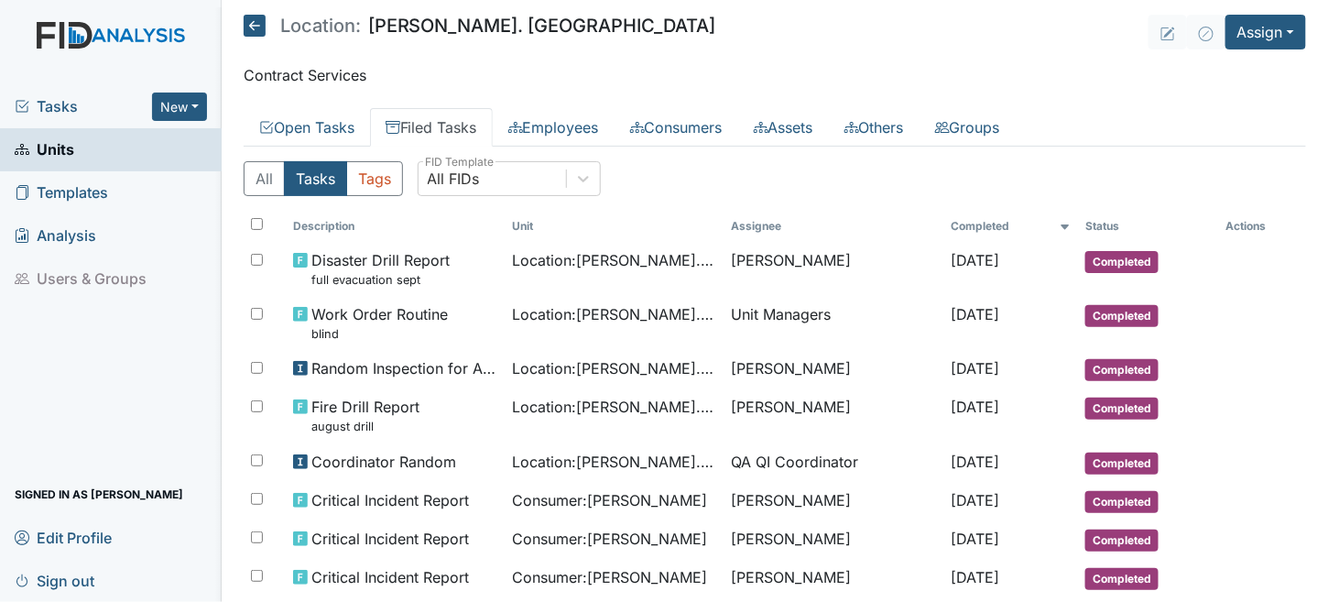
click at [263, 25] on icon at bounding box center [255, 26] width 22 height 22
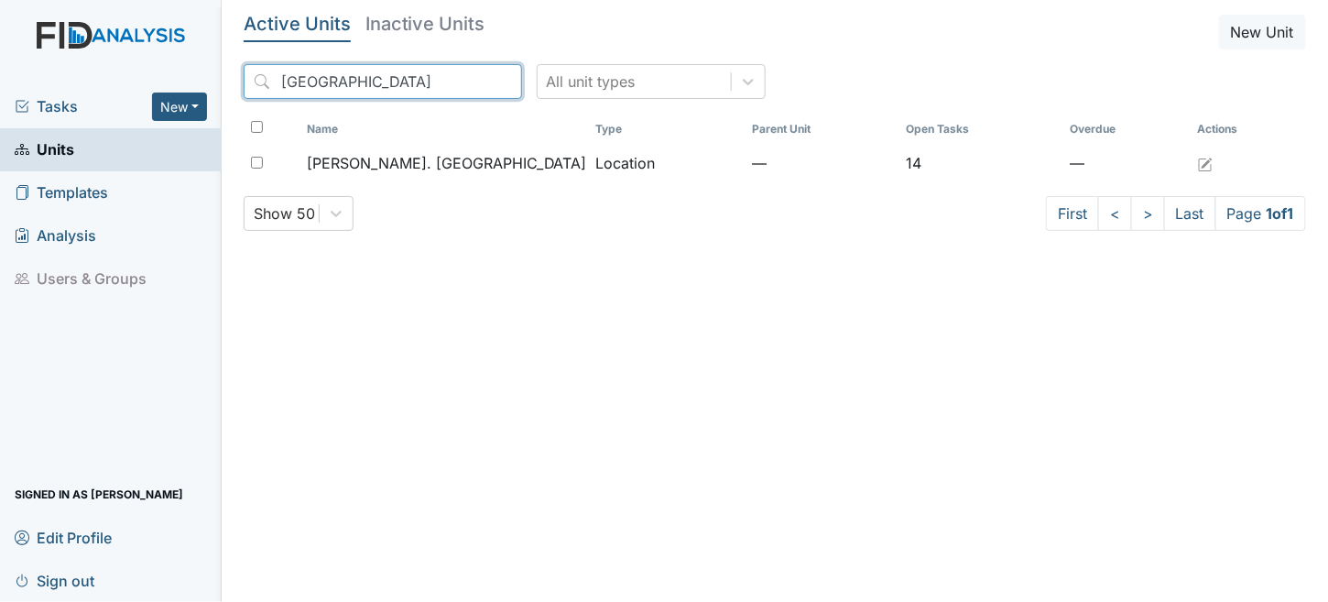
drag, startPoint x: 418, startPoint y: 89, endPoint x: 0, endPoint y: 12, distance: 424.6
click at [0, 16] on div "Tasks New Form Inspection Document Bundle Units Templates Analysis Users & Grou…" at bounding box center [664, 301] width 1328 height 602
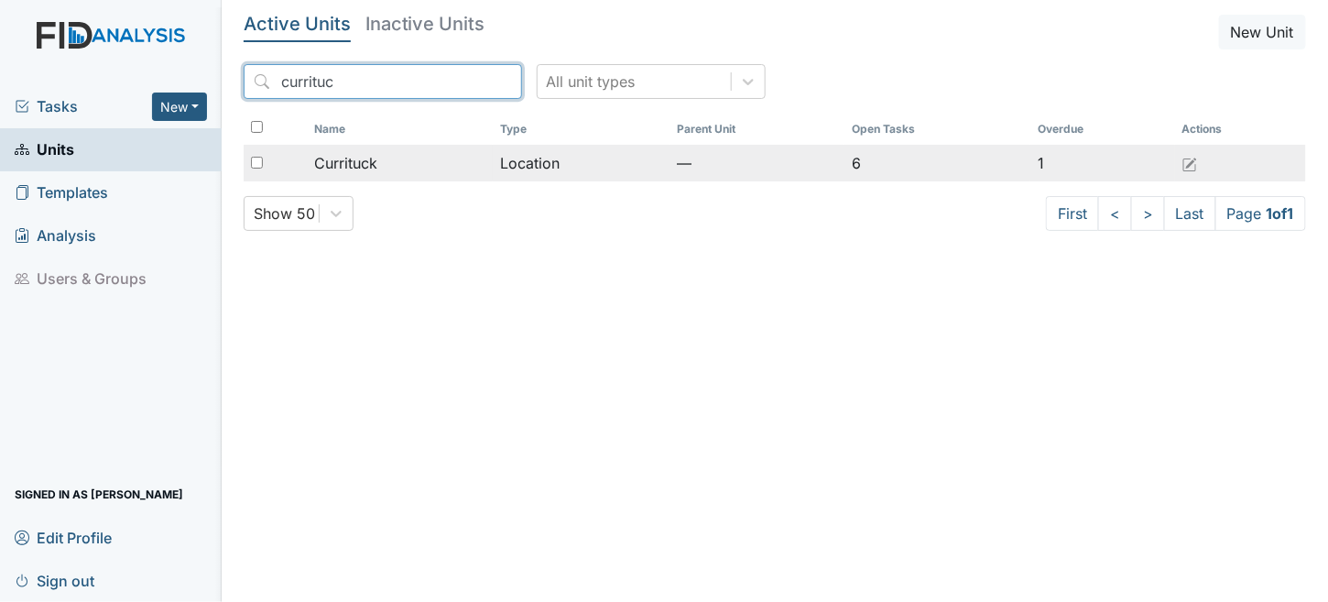
type input "currituc"
click at [552, 158] on td "Location" at bounding box center [581, 163] width 177 height 37
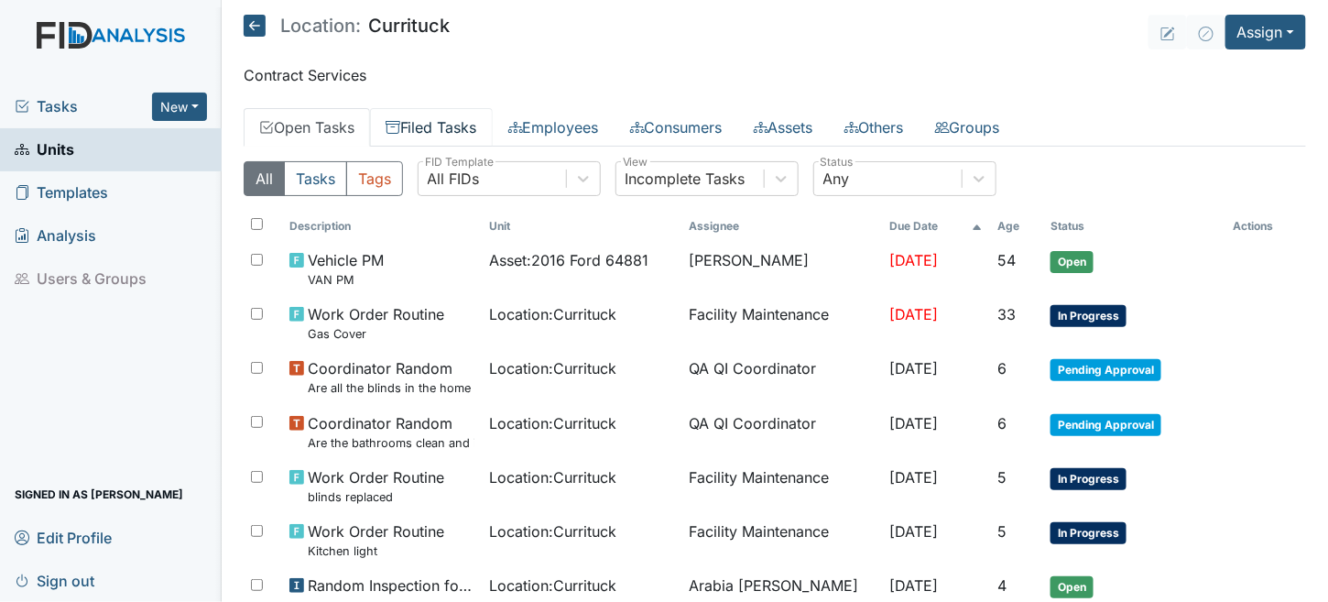
click at [473, 127] on link "Filed Tasks" at bounding box center [431, 127] width 123 height 38
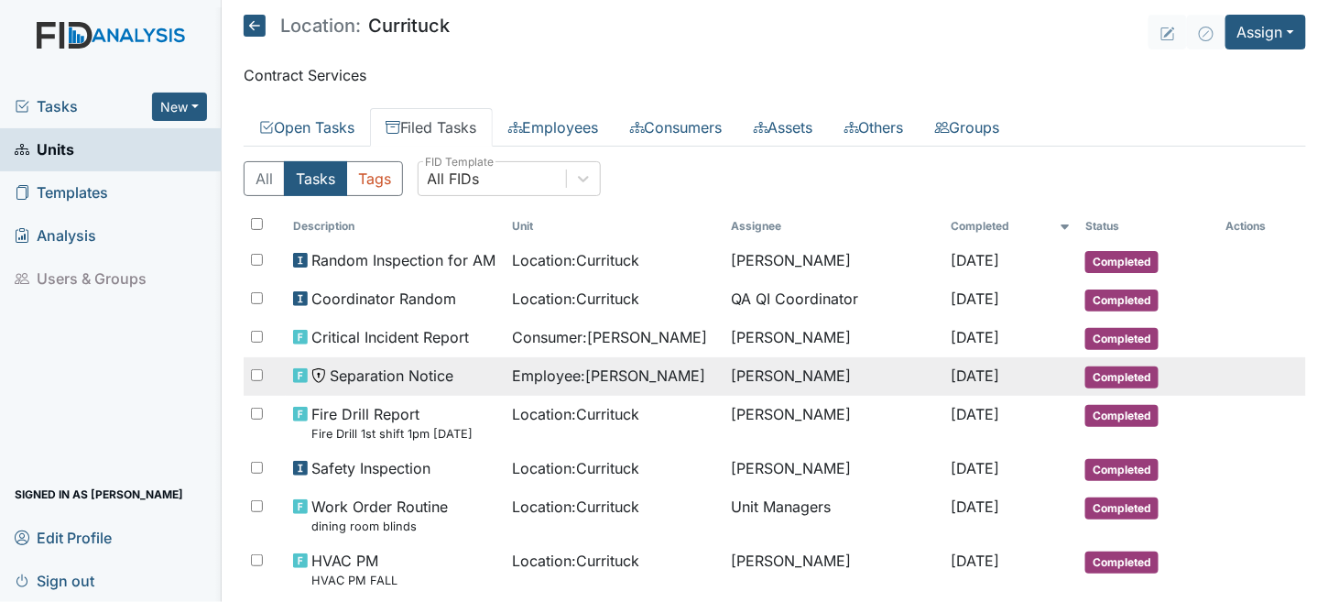
click at [573, 381] on span "Employee : Morgan, Ramona" at bounding box center [608, 375] width 193 height 22
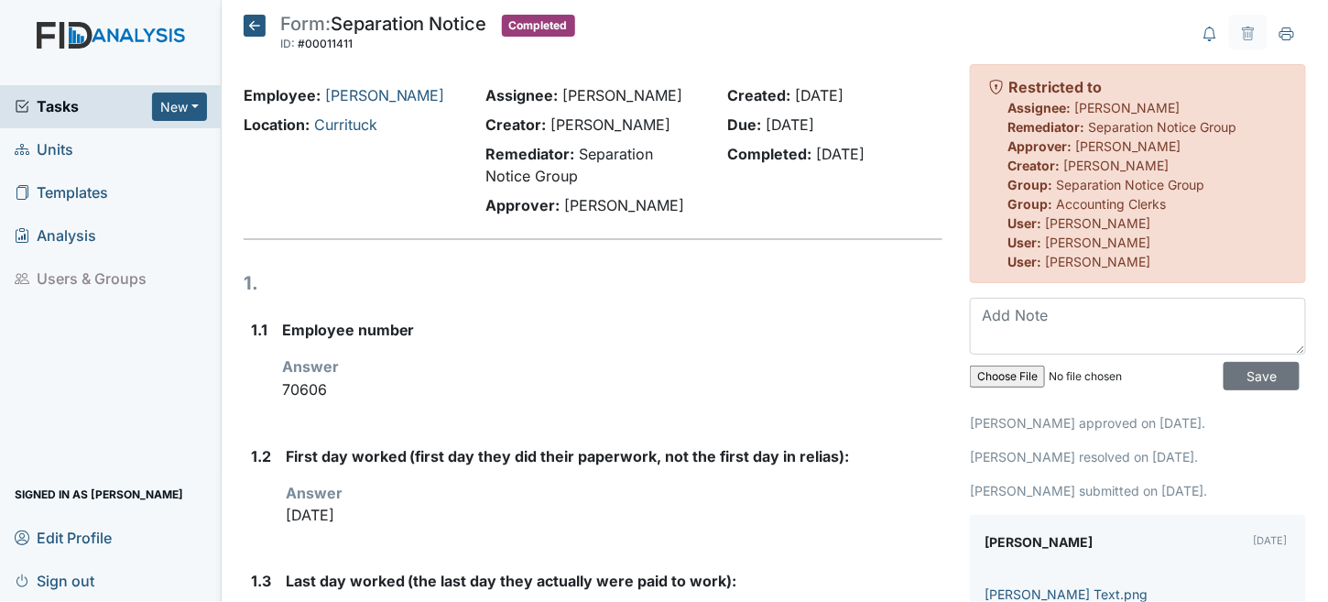
click at [250, 27] on icon at bounding box center [255, 26] width 22 height 22
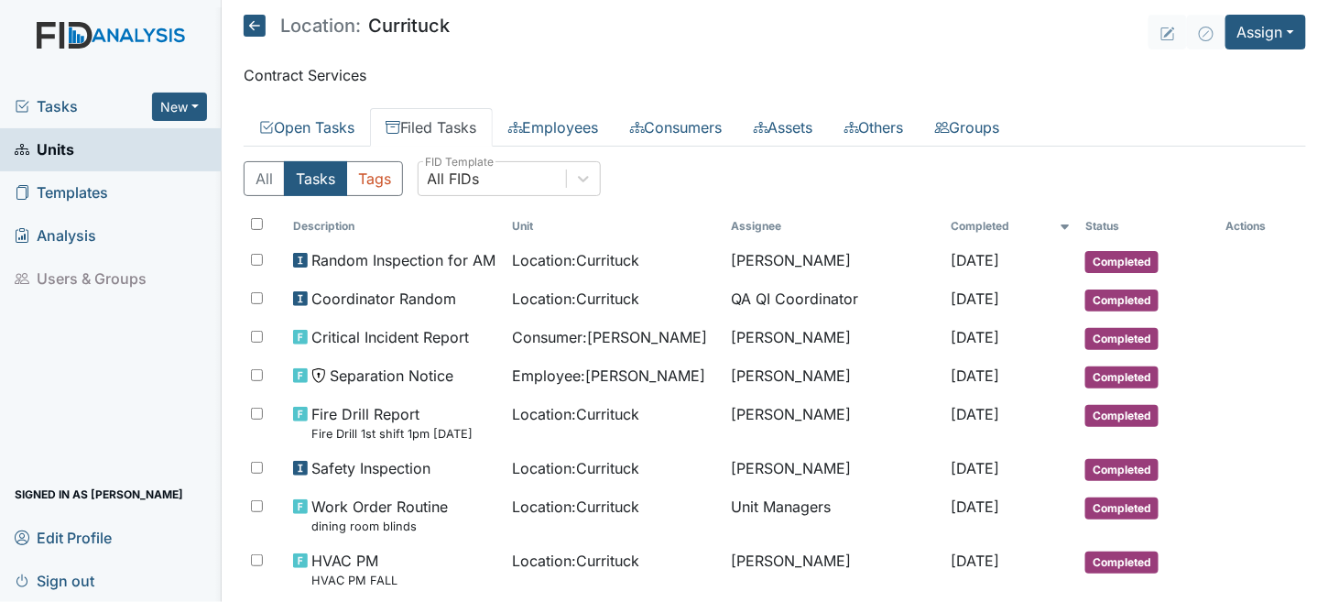
click at [255, 29] on icon at bounding box center [255, 26] width 22 height 22
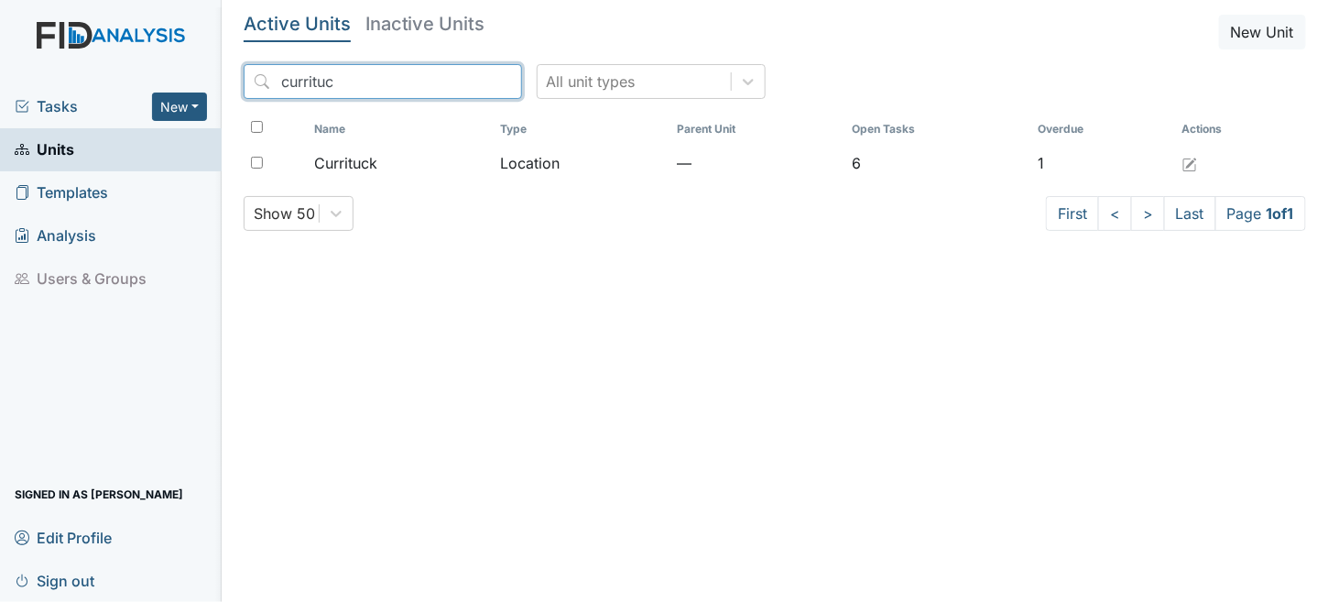
drag, startPoint x: 260, startPoint y: 60, endPoint x: 0, endPoint y: 44, distance: 260.6
click at [0, 46] on div "Tasks New Form Inspection Document Bundle Units Templates Analysis Users & Grou…" at bounding box center [664, 301] width 1328 height 602
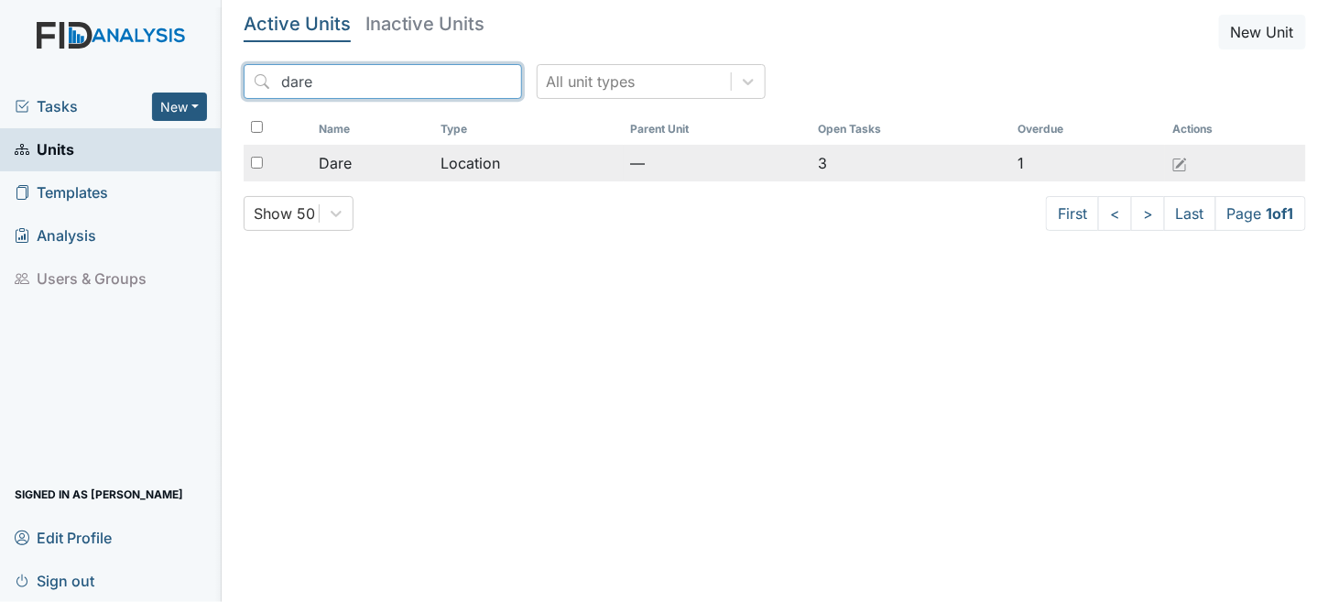
type input "dare"
click at [419, 158] on div "Dare" at bounding box center [372, 163] width 107 height 22
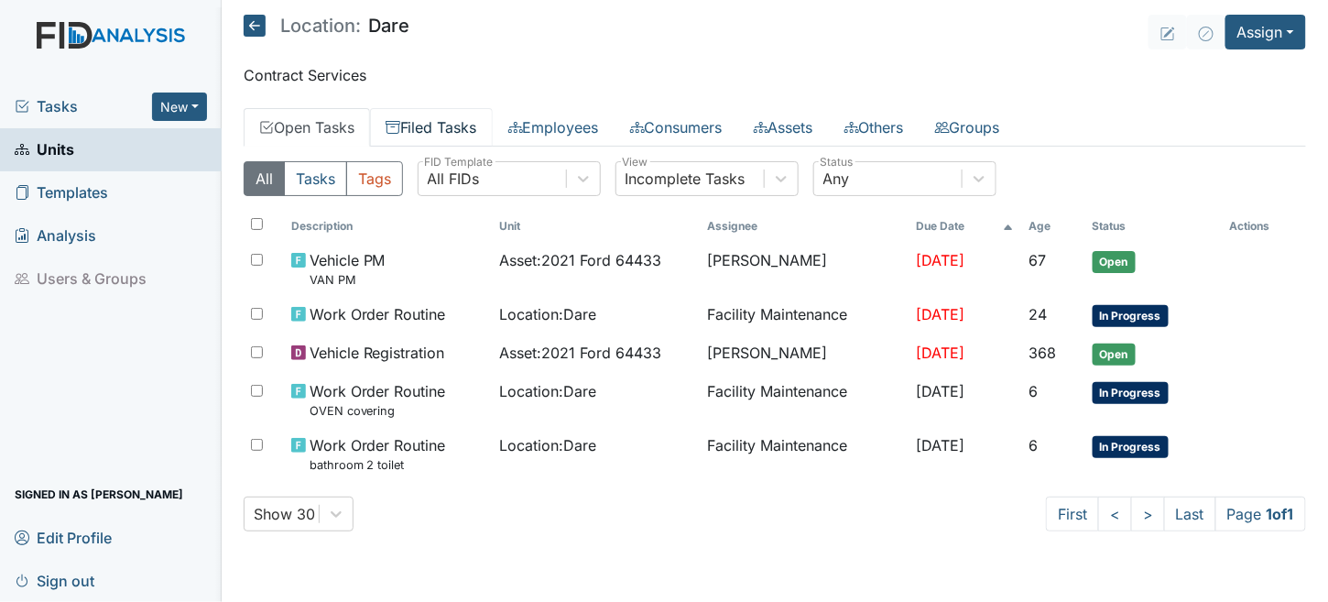
click at [424, 119] on link "Filed Tasks" at bounding box center [431, 127] width 123 height 38
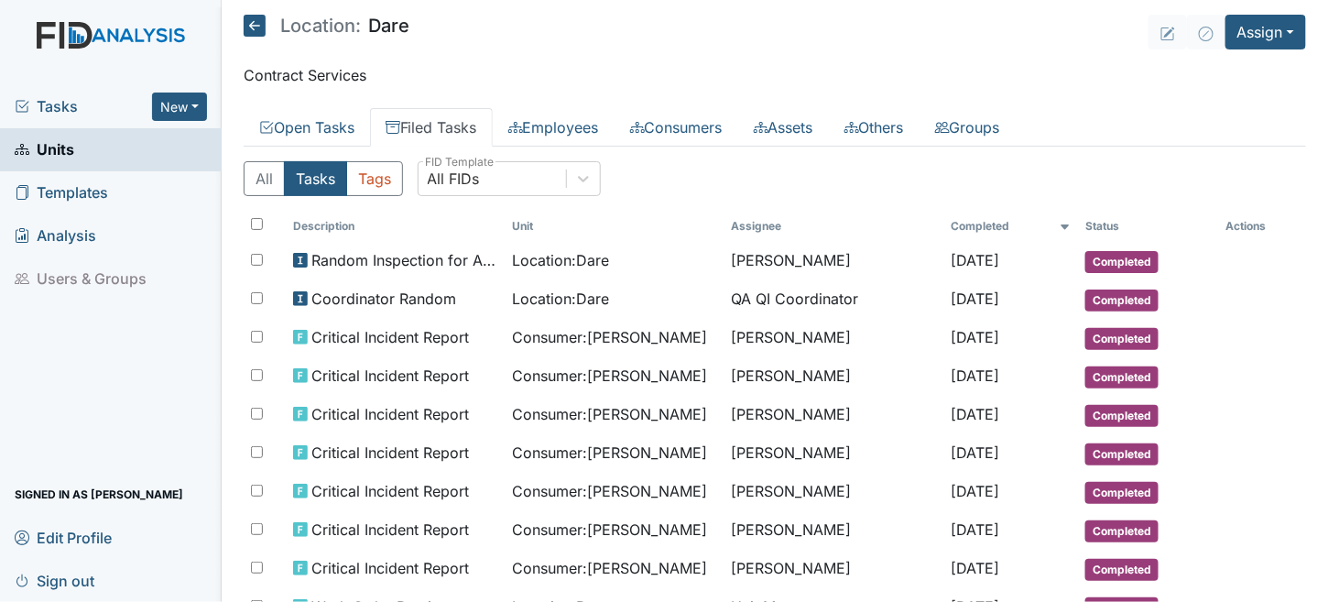
click at [63, 138] on span "Units" at bounding box center [45, 150] width 60 height 28
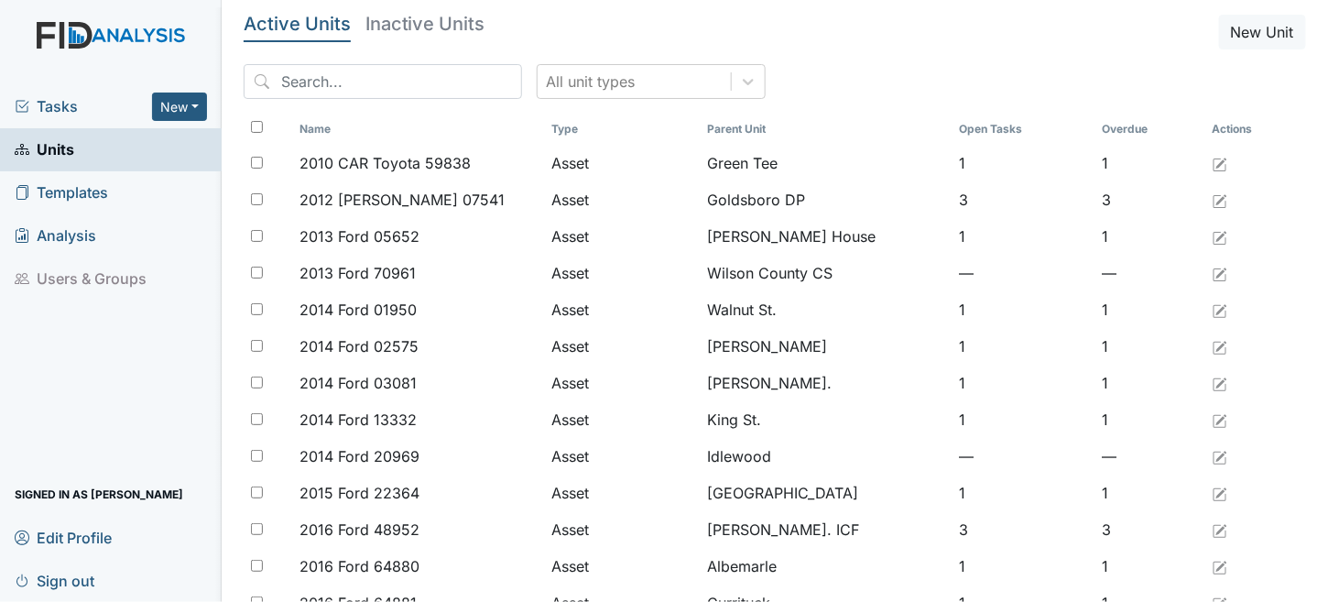
click at [69, 576] on span "Sign out" at bounding box center [55, 580] width 80 height 28
